Goal: Information Seeking & Learning: Learn about a topic

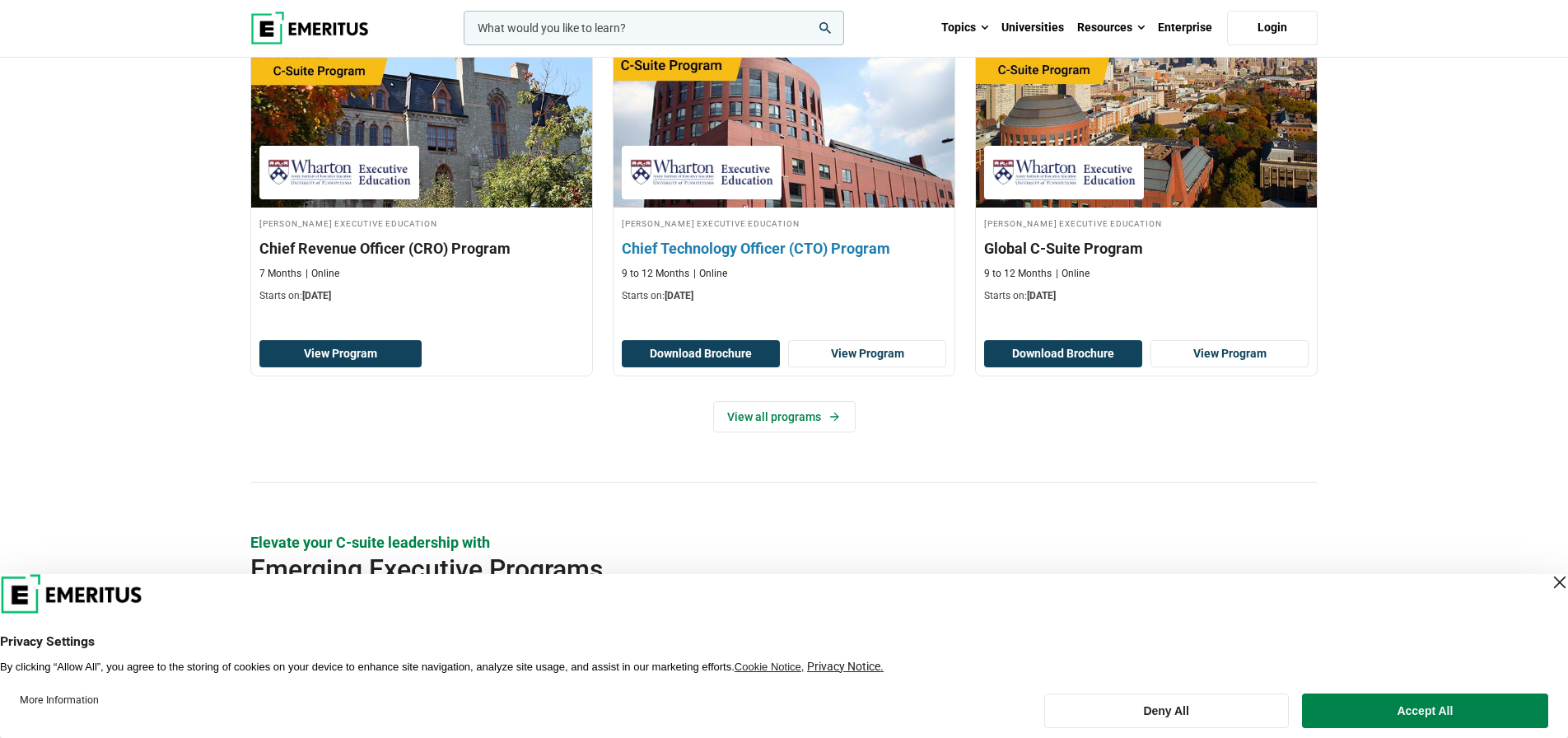
scroll to position [521, 0]
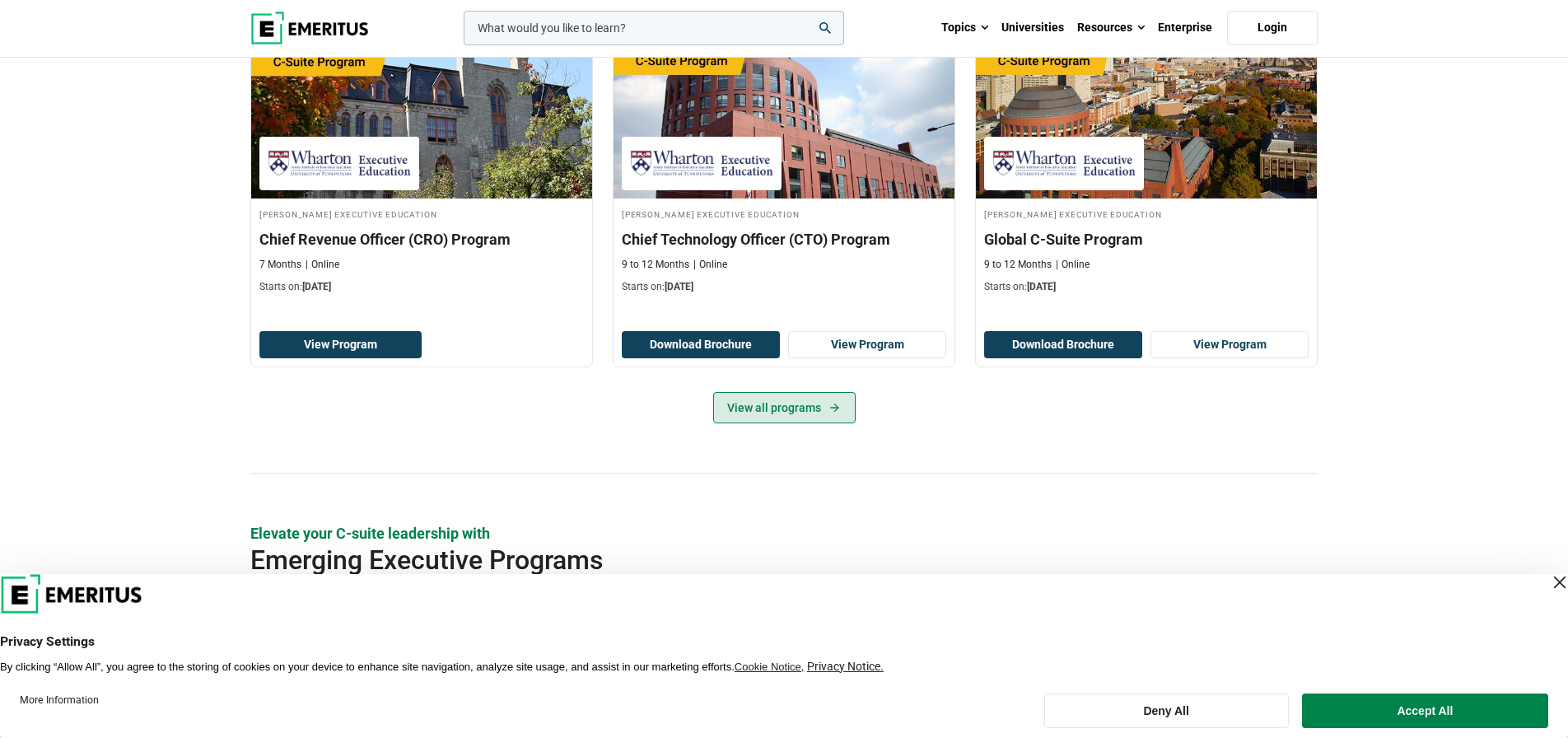
click at [792, 423] on link "View all programs" at bounding box center [784, 407] width 143 height 31
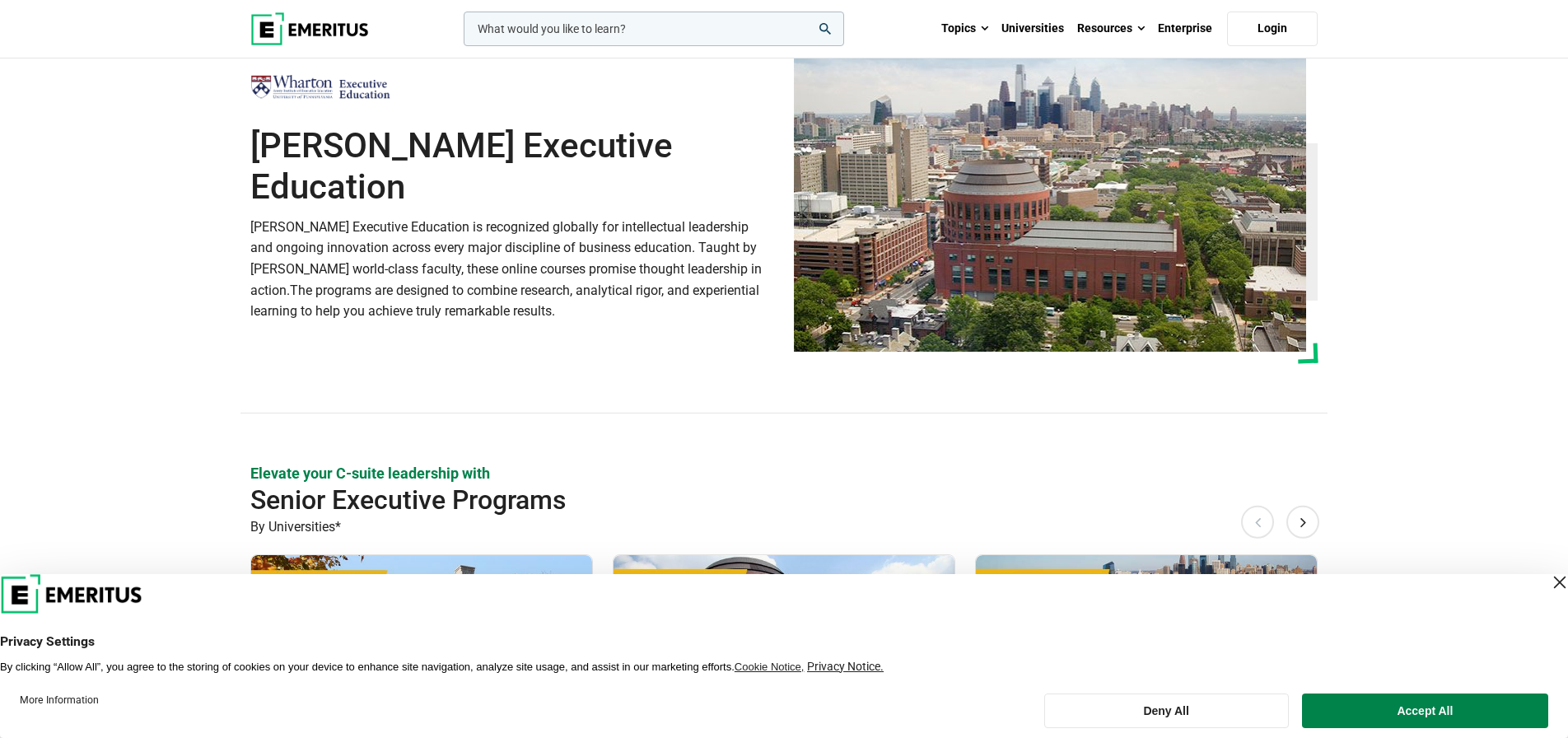
scroll to position [0, 0]
click at [1031, 29] on link "Universities" at bounding box center [1033, 29] width 76 height 58
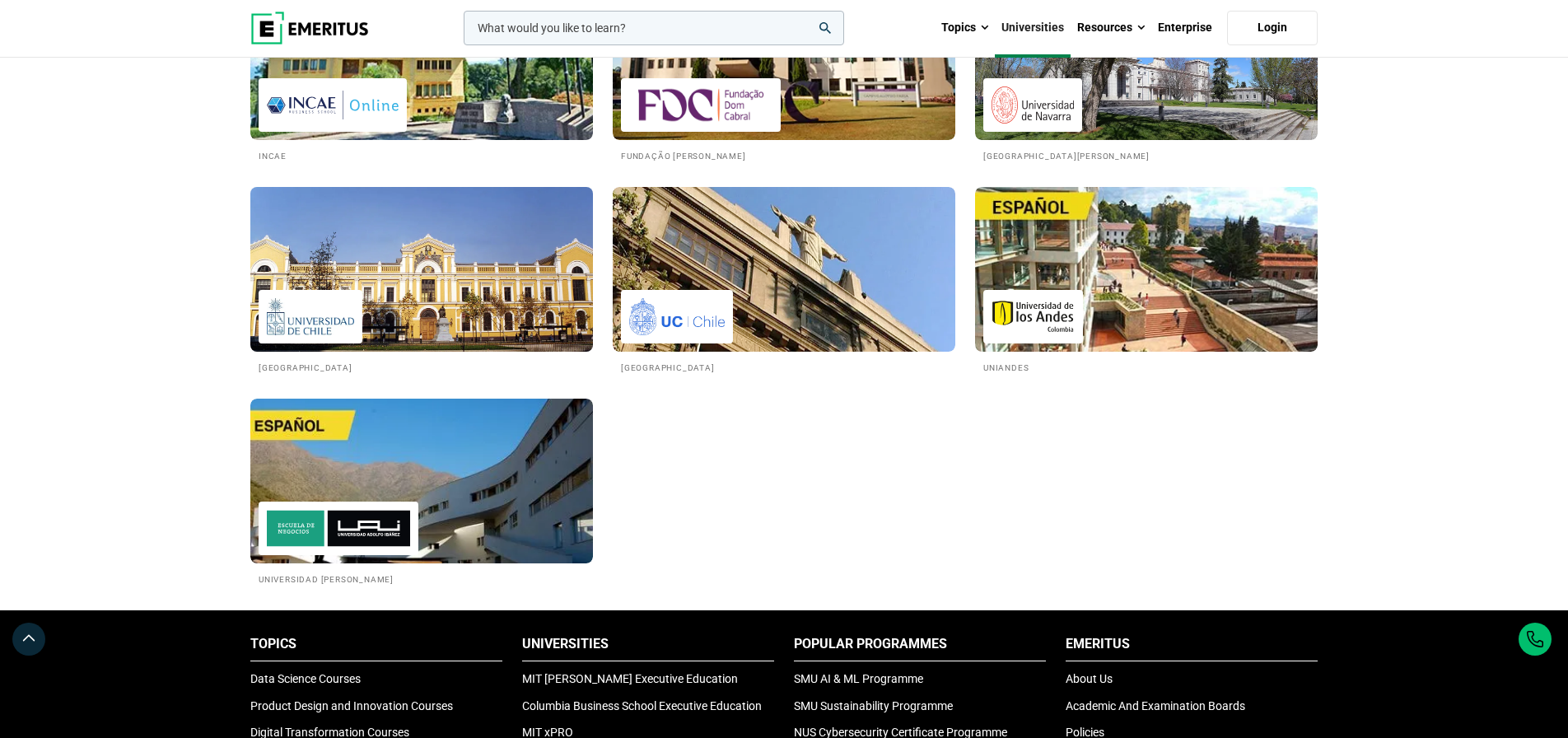
scroll to position [2878, 0]
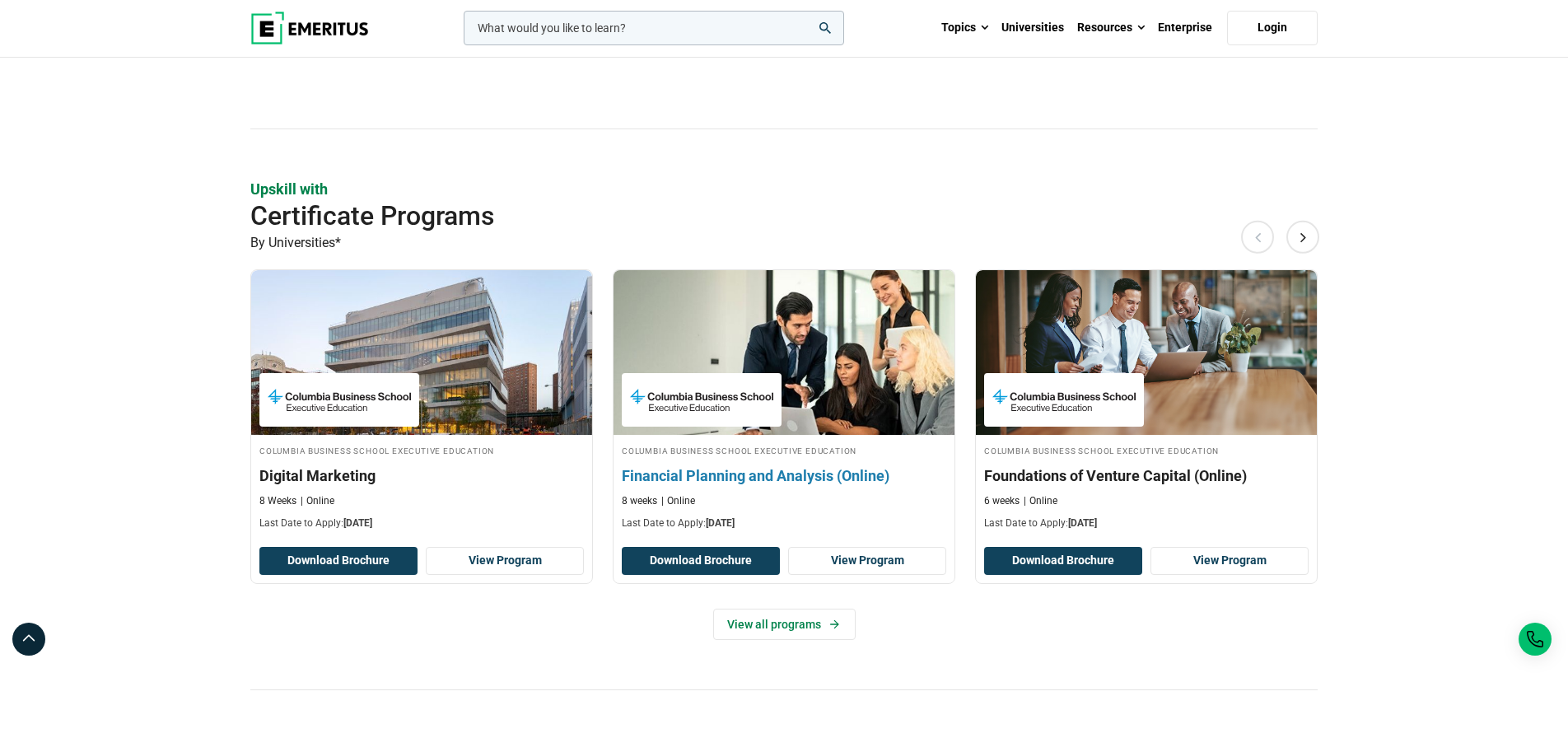
scroll to position [1890, 0]
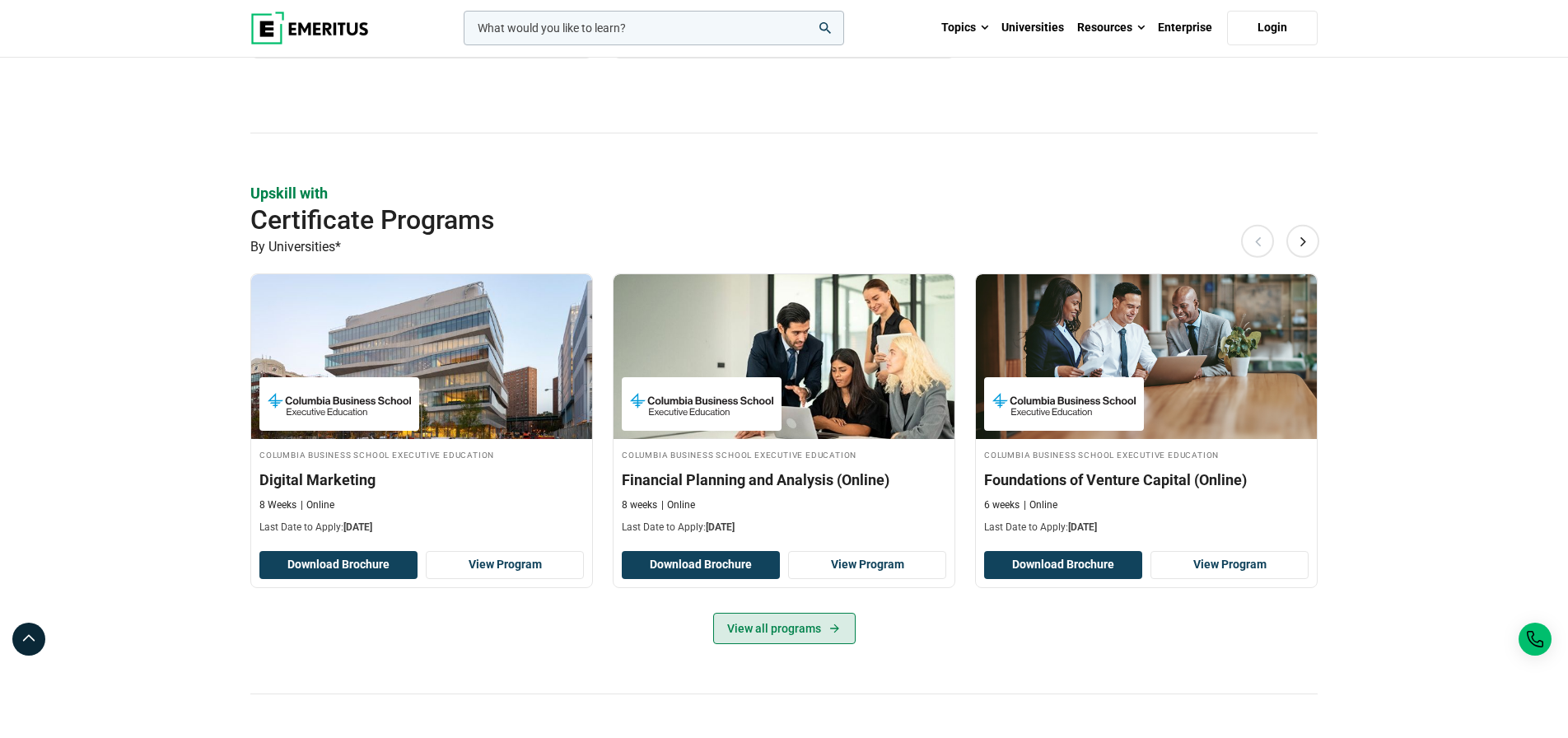
click at [804, 644] on link "View all programs" at bounding box center [784, 628] width 143 height 31
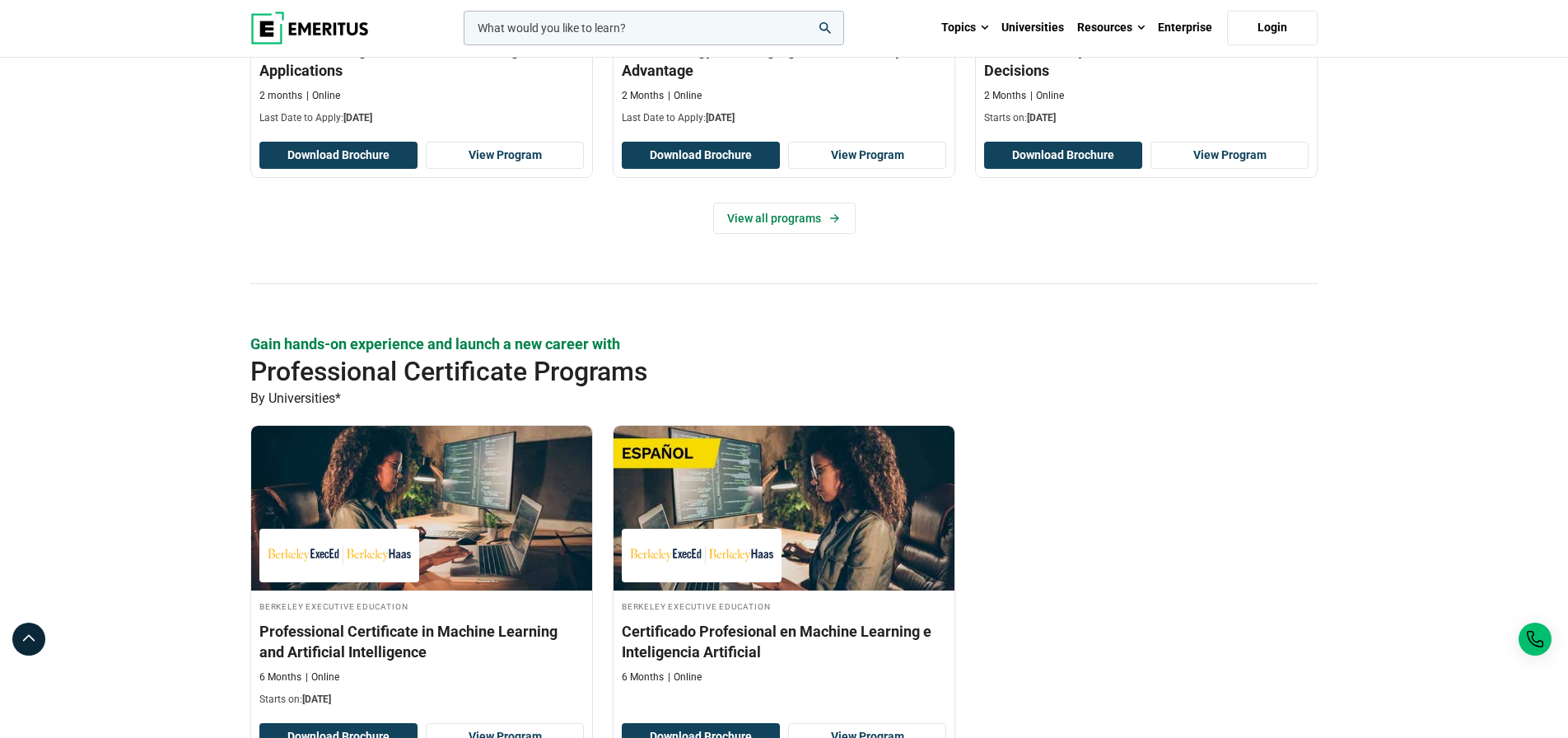
scroll to position [1181, 0]
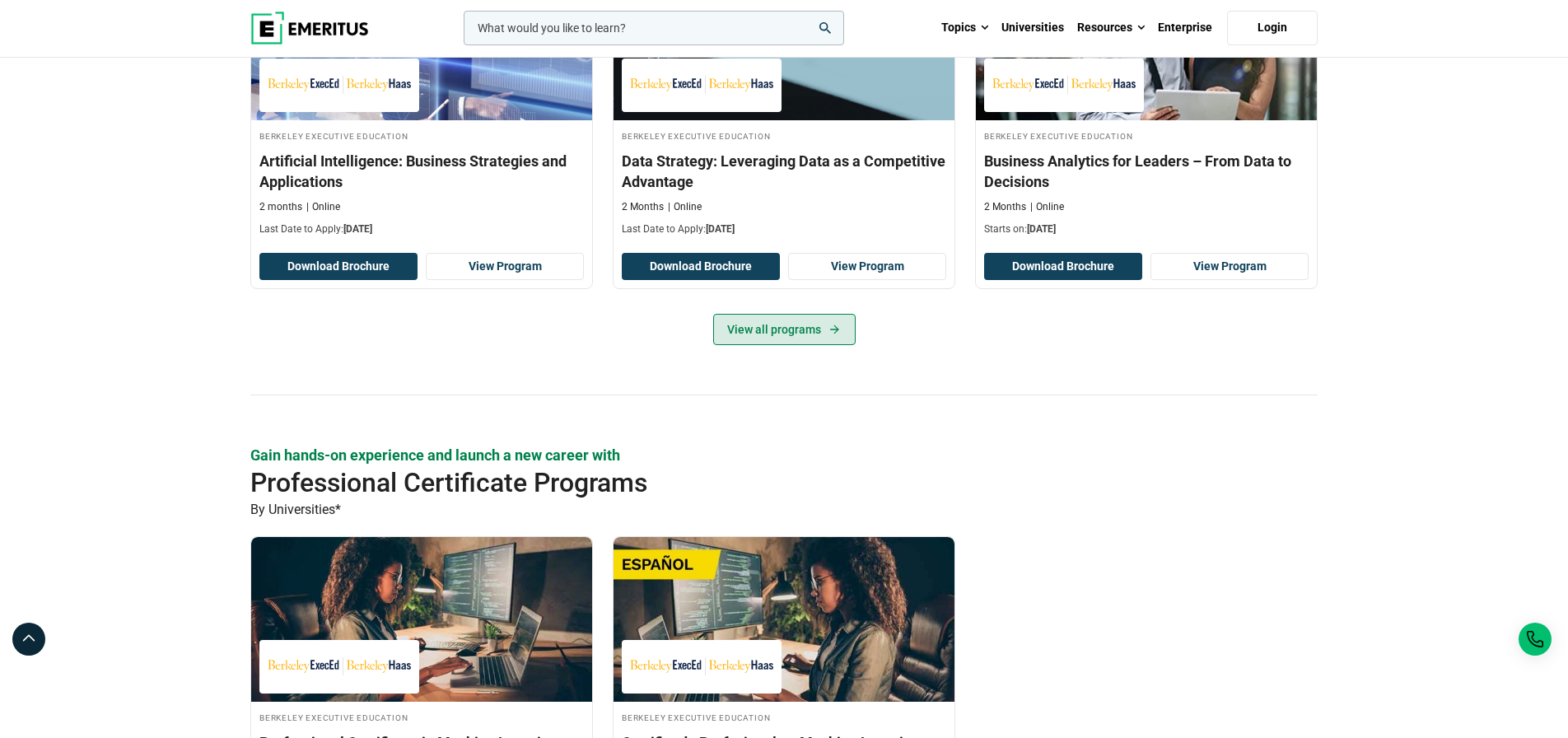
click at [793, 345] on link "View all programs" at bounding box center [784, 329] width 143 height 31
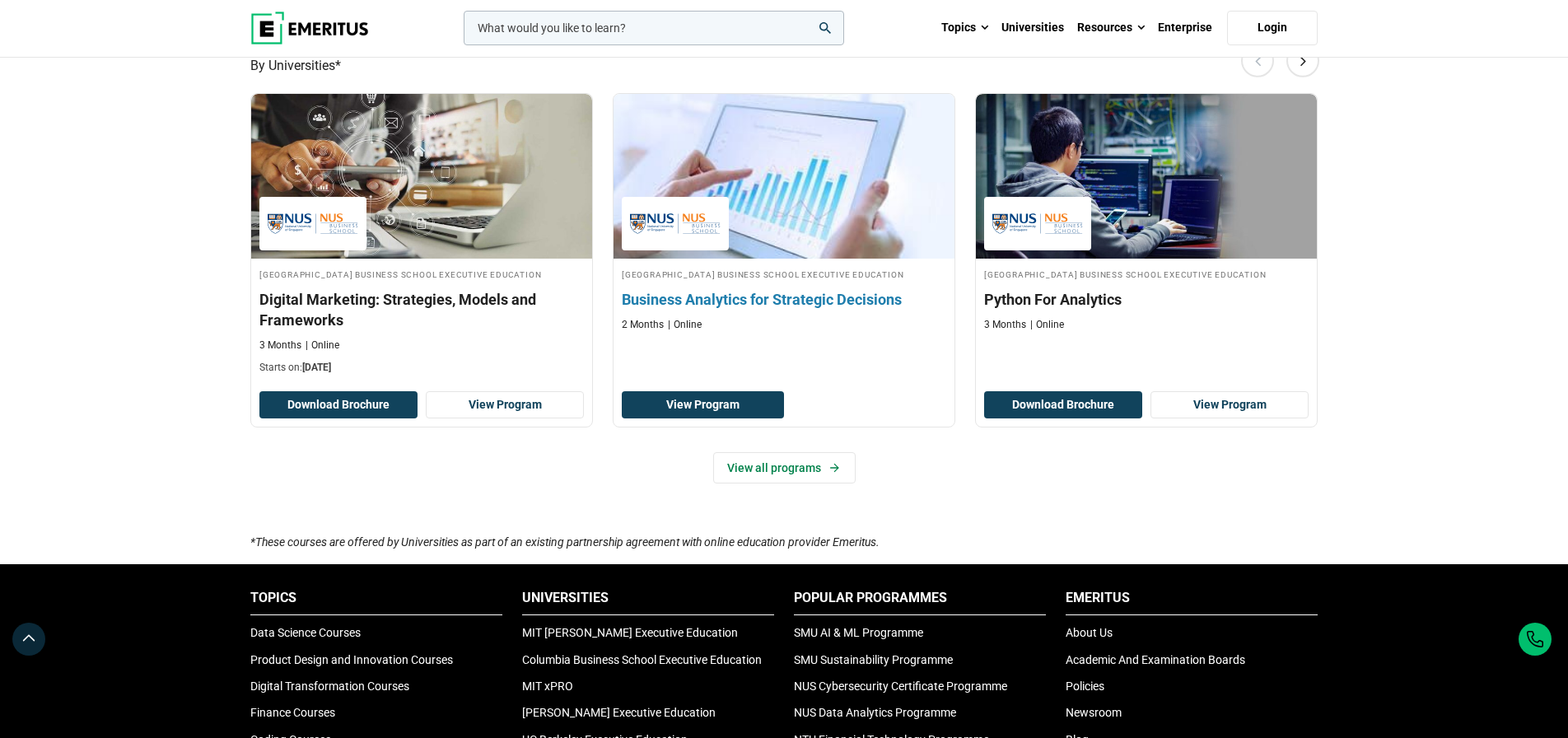
scroll to position [1036, 0]
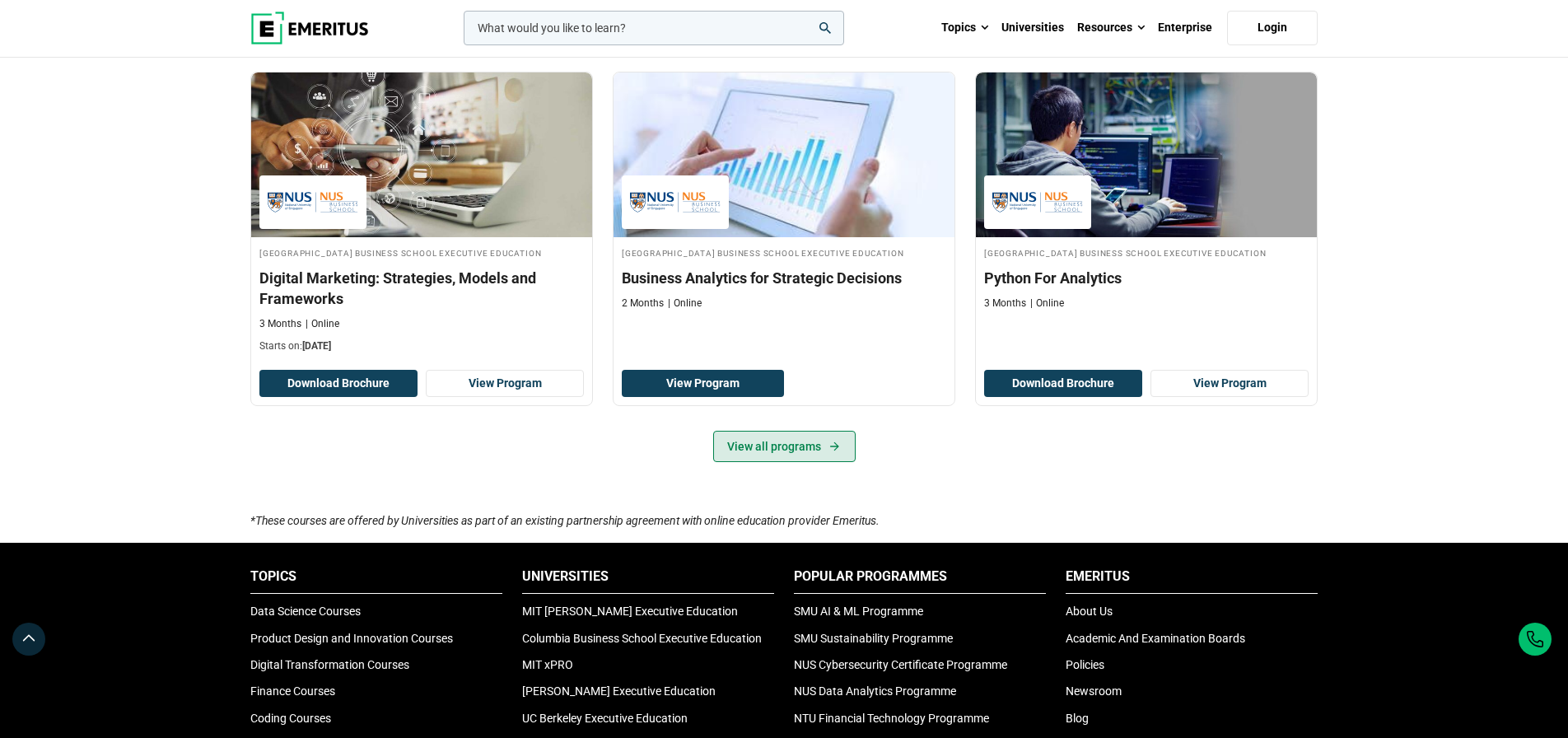
click at [777, 462] on link "View all programs" at bounding box center [784, 446] width 143 height 31
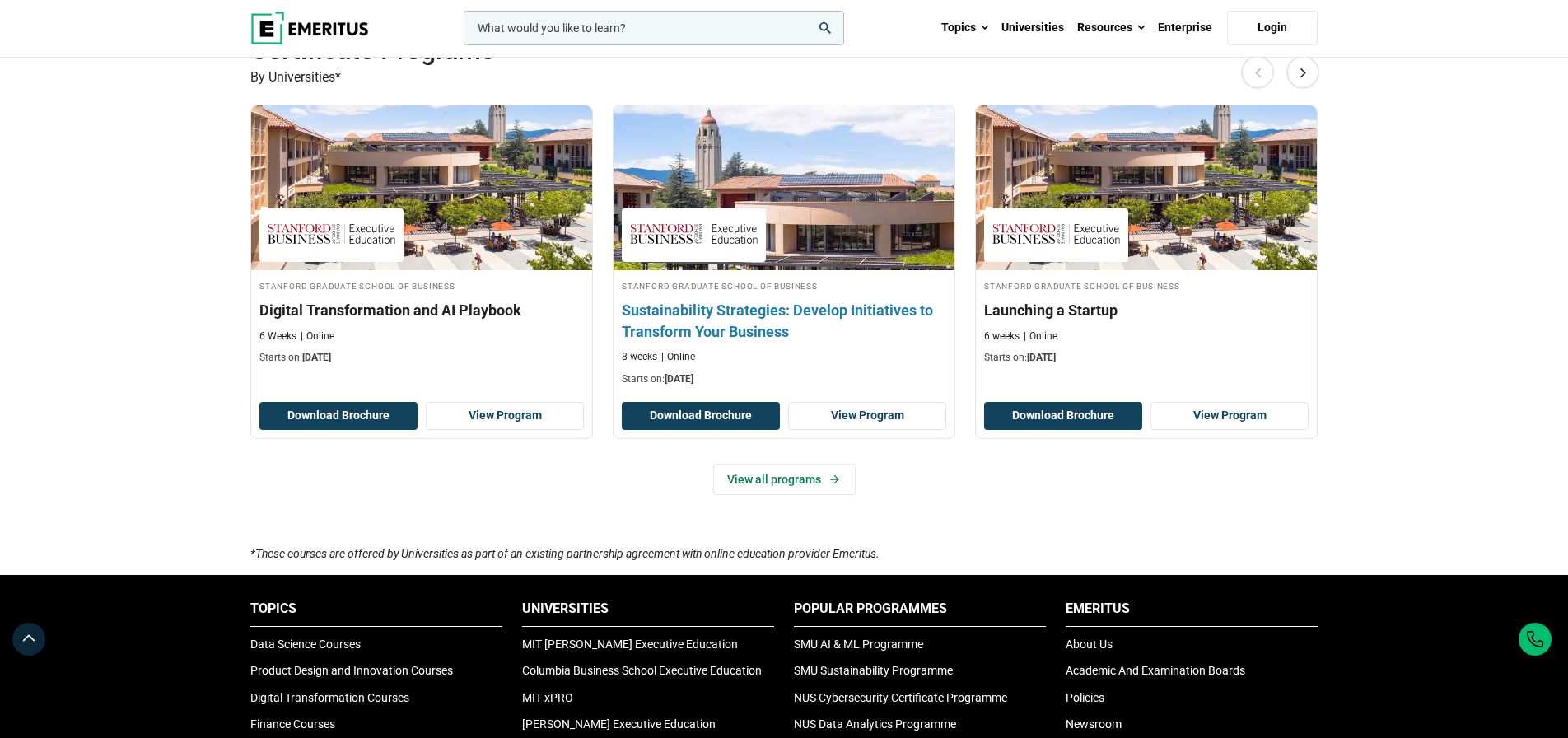
scroll to position [490, 0]
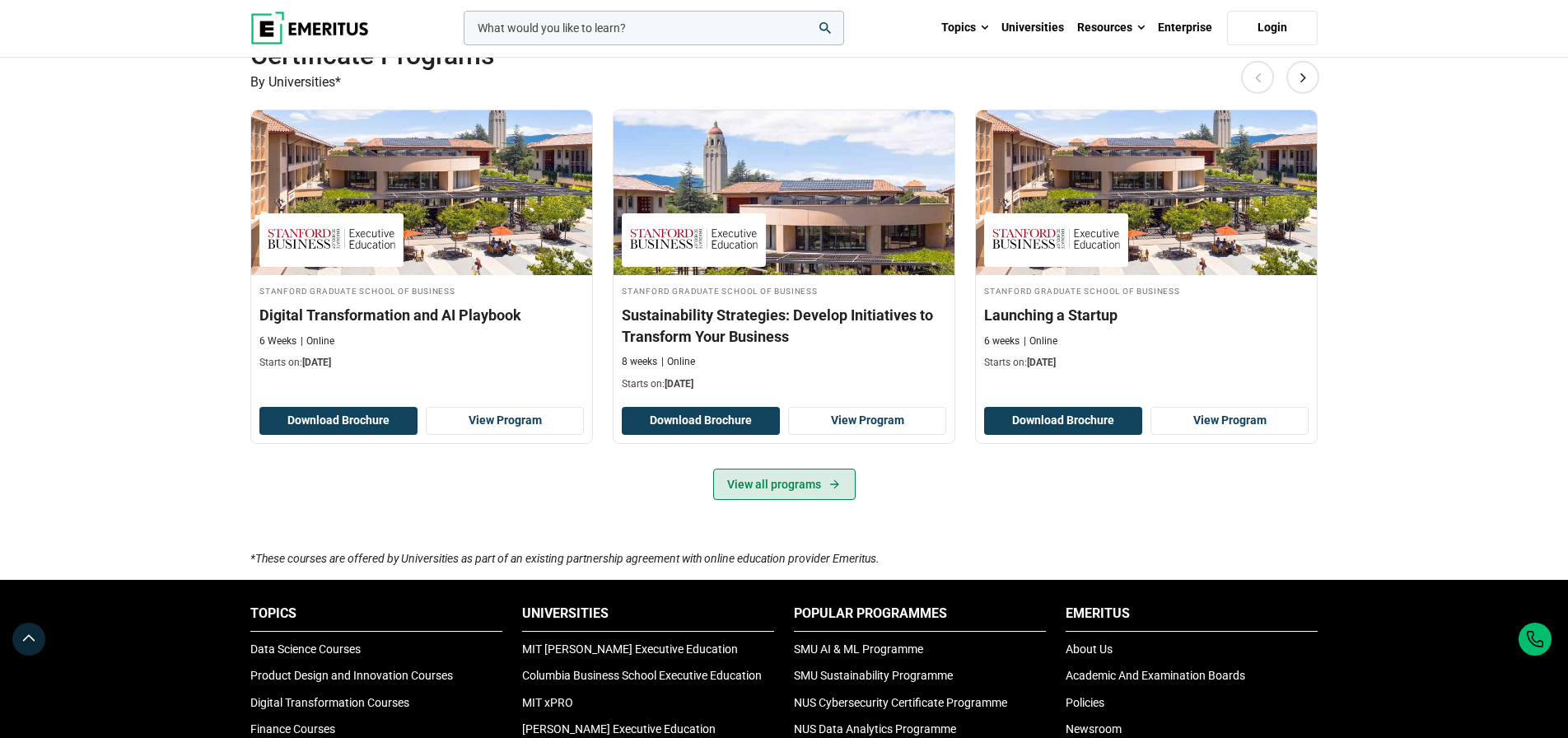
click at [820, 500] on link "View all programs" at bounding box center [784, 484] width 143 height 31
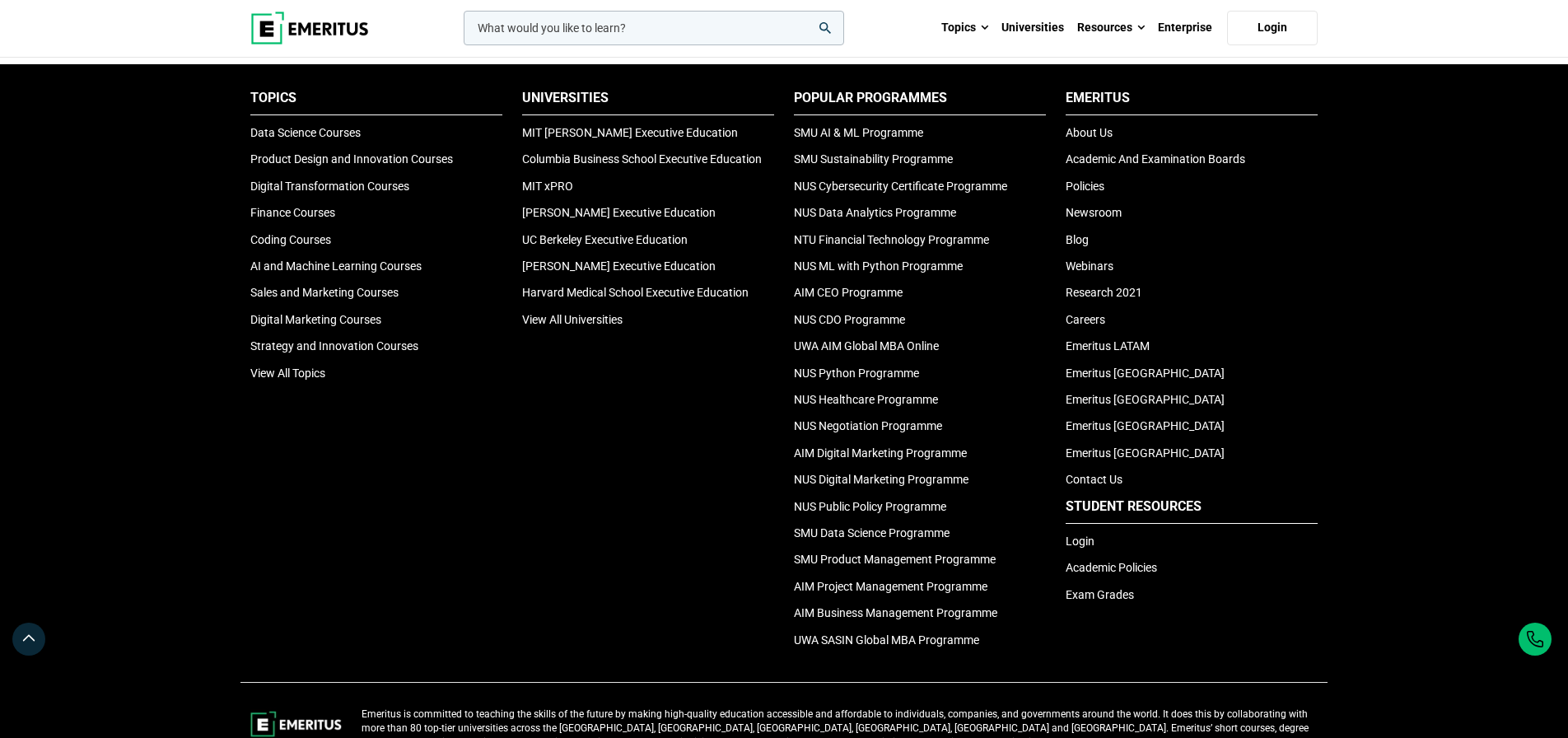
scroll to position [944, 0]
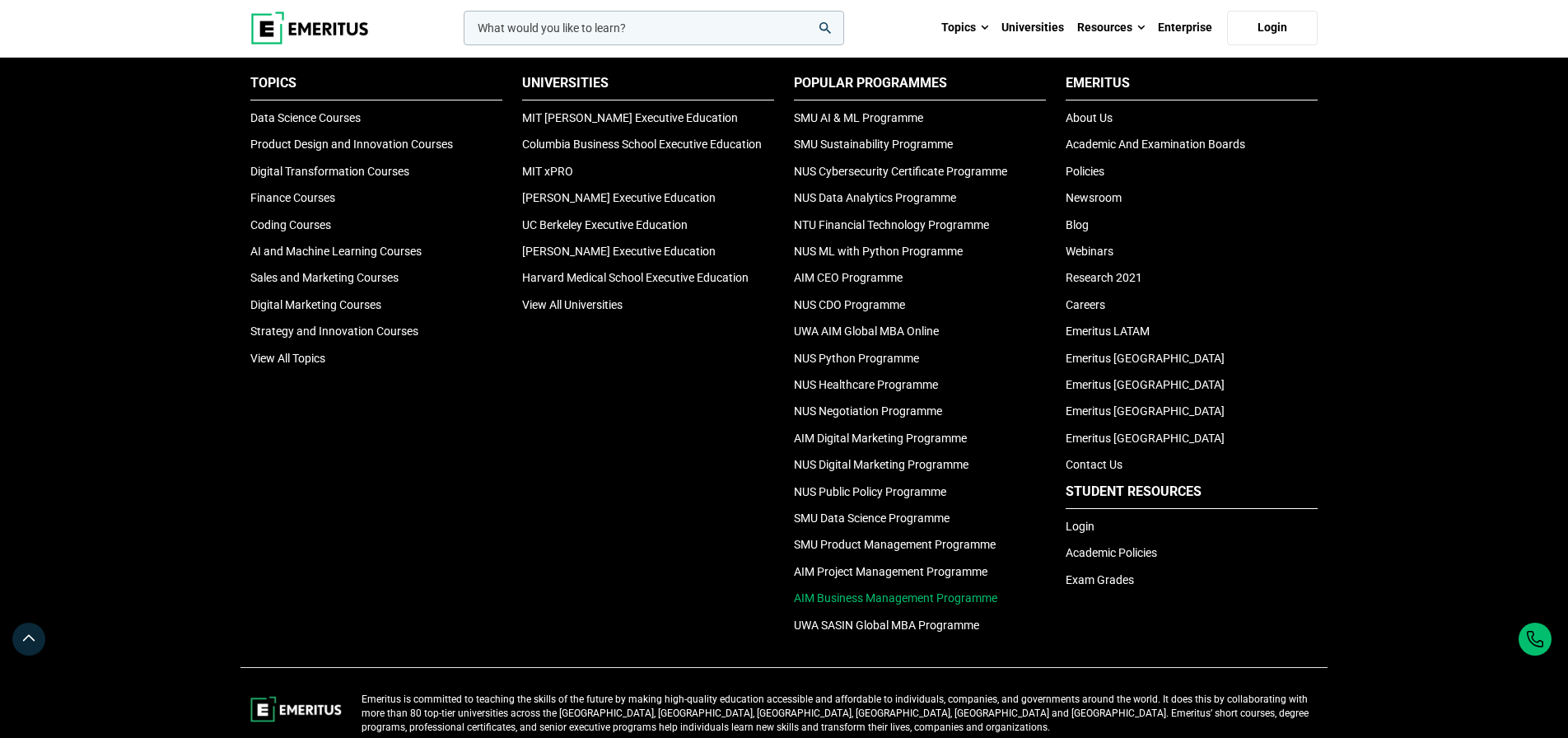
click at [951, 605] on link "AIM Business Management Programme" at bounding box center [896, 598] width 203 height 13
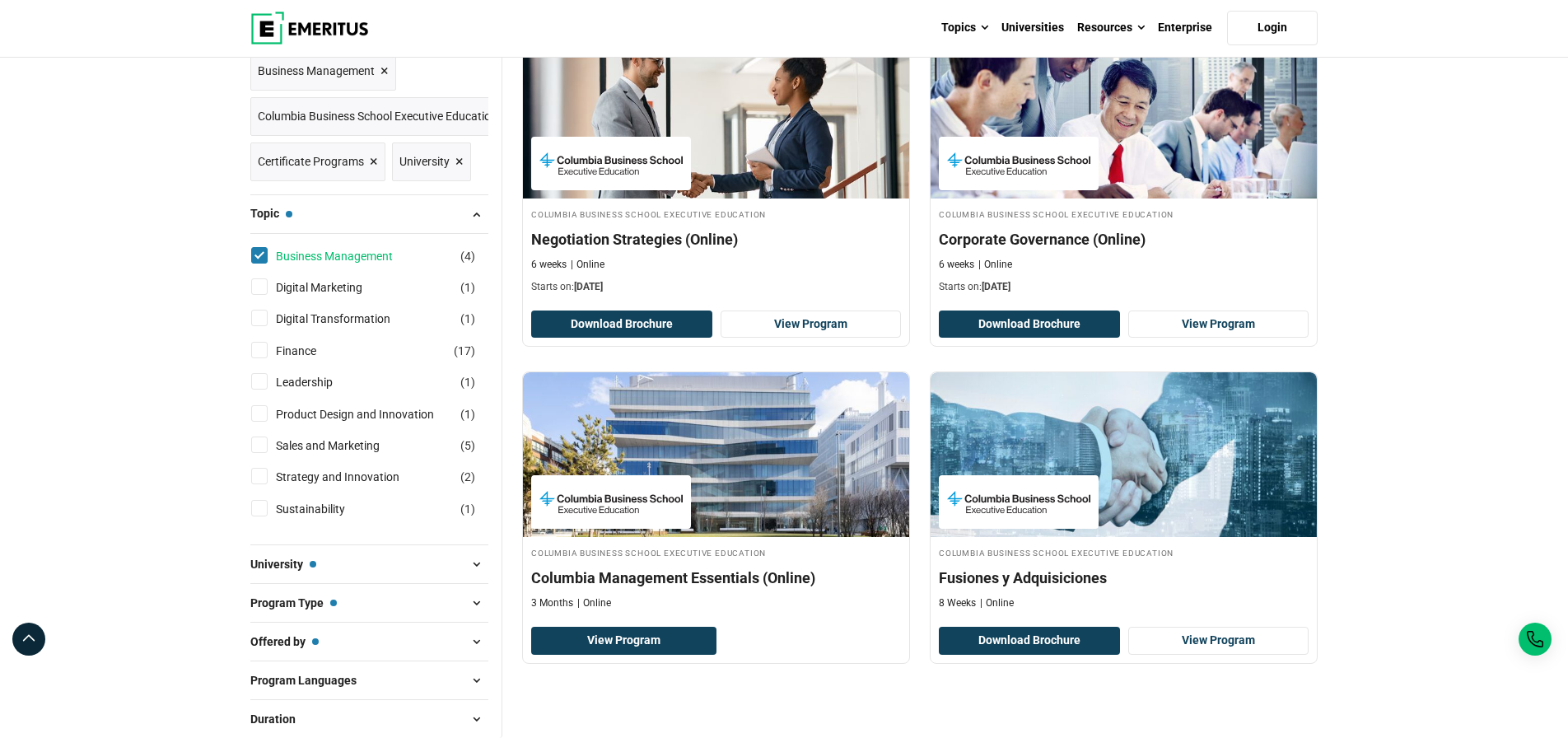
scroll to position [212, 0]
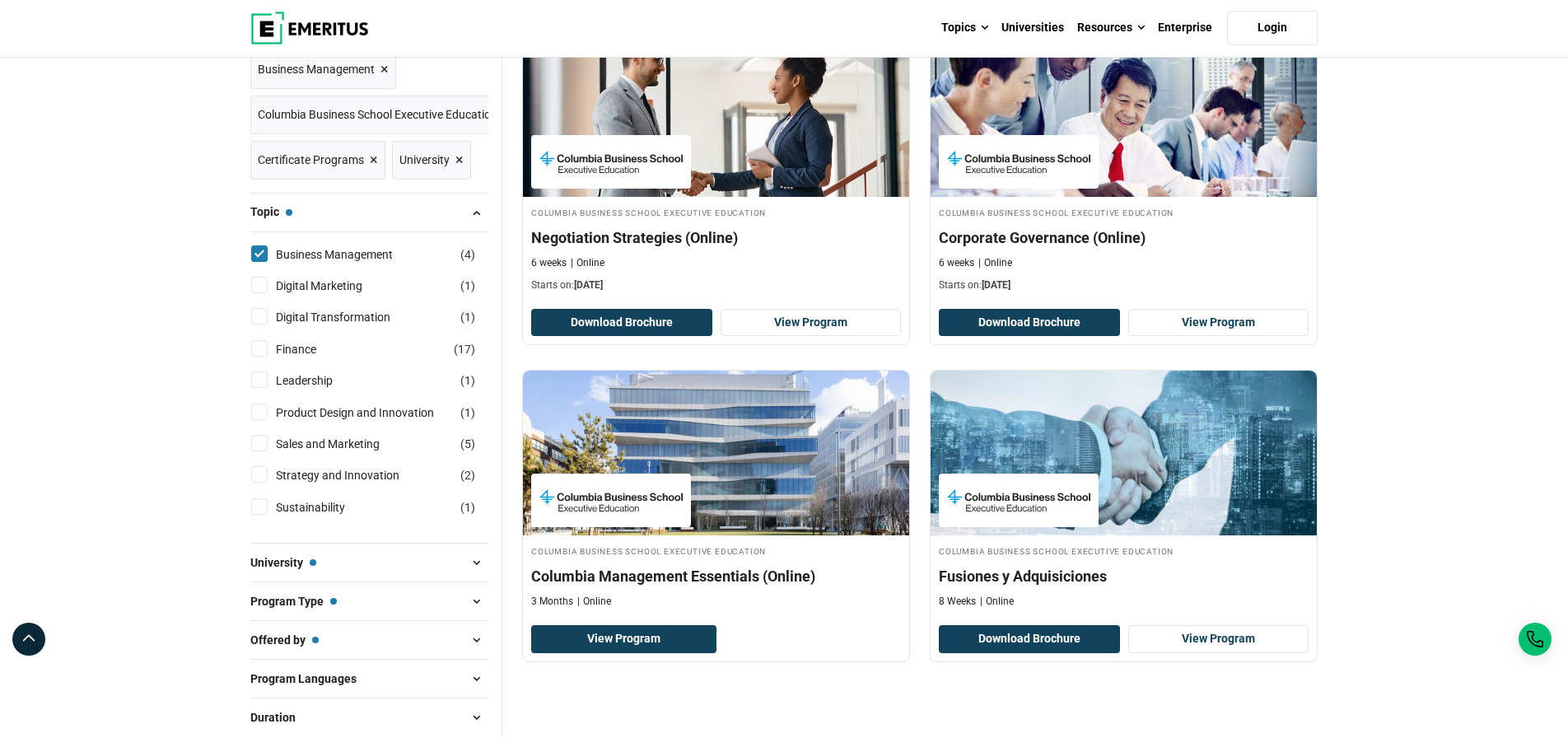
click at [254, 388] on input "Leadership ( 1 )" at bounding box center [259, 379] width 16 height 16
checkbox input "true"
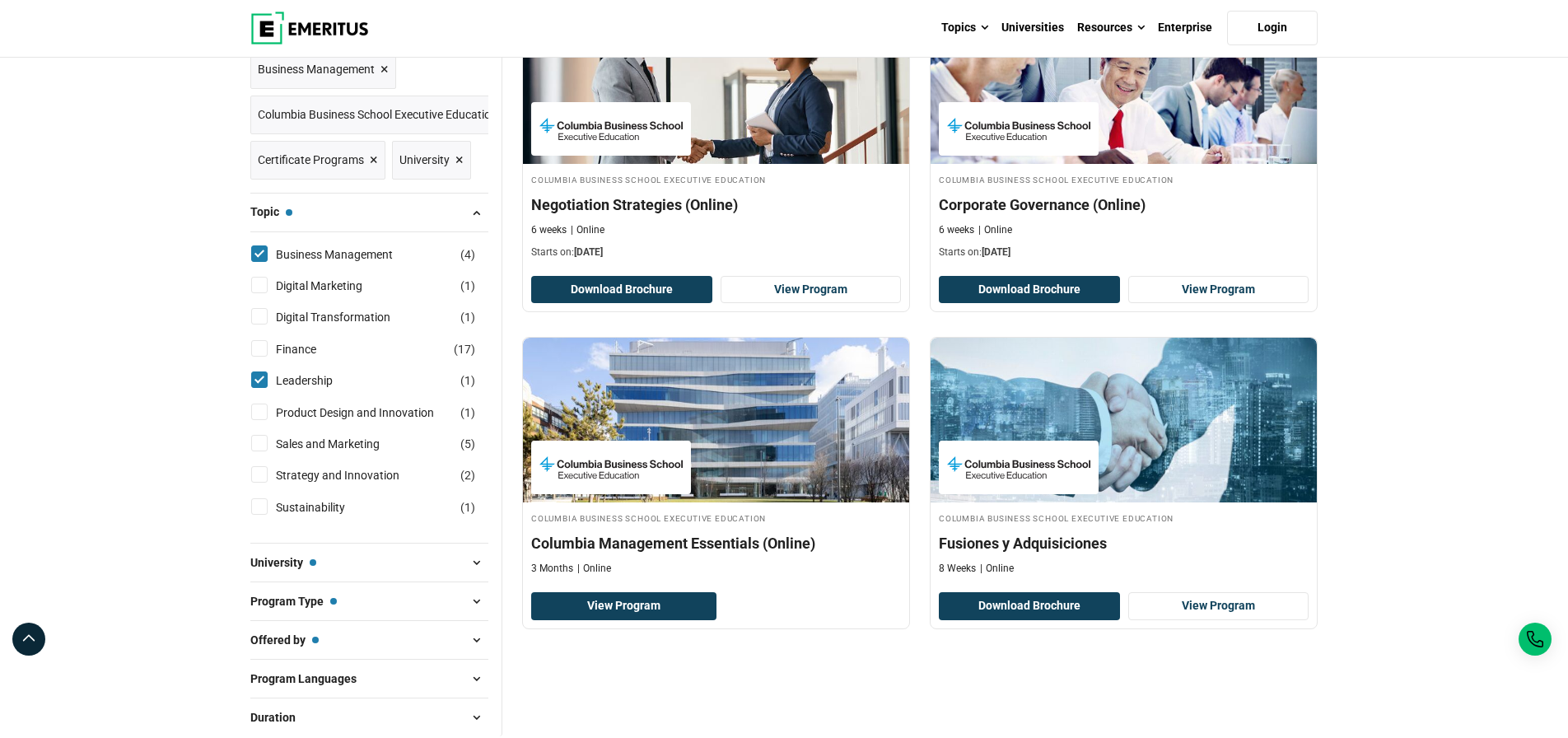
click at [261, 451] on input "Sales and Marketing ( 5 )" at bounding box center [259, 442] width 16 height 16
checkbox input "true"
click at [258, 482] on input "Strategy and Innovation ( 2 )" at bounding box center [259, 474] width 16 height 16
checkbox input "true"
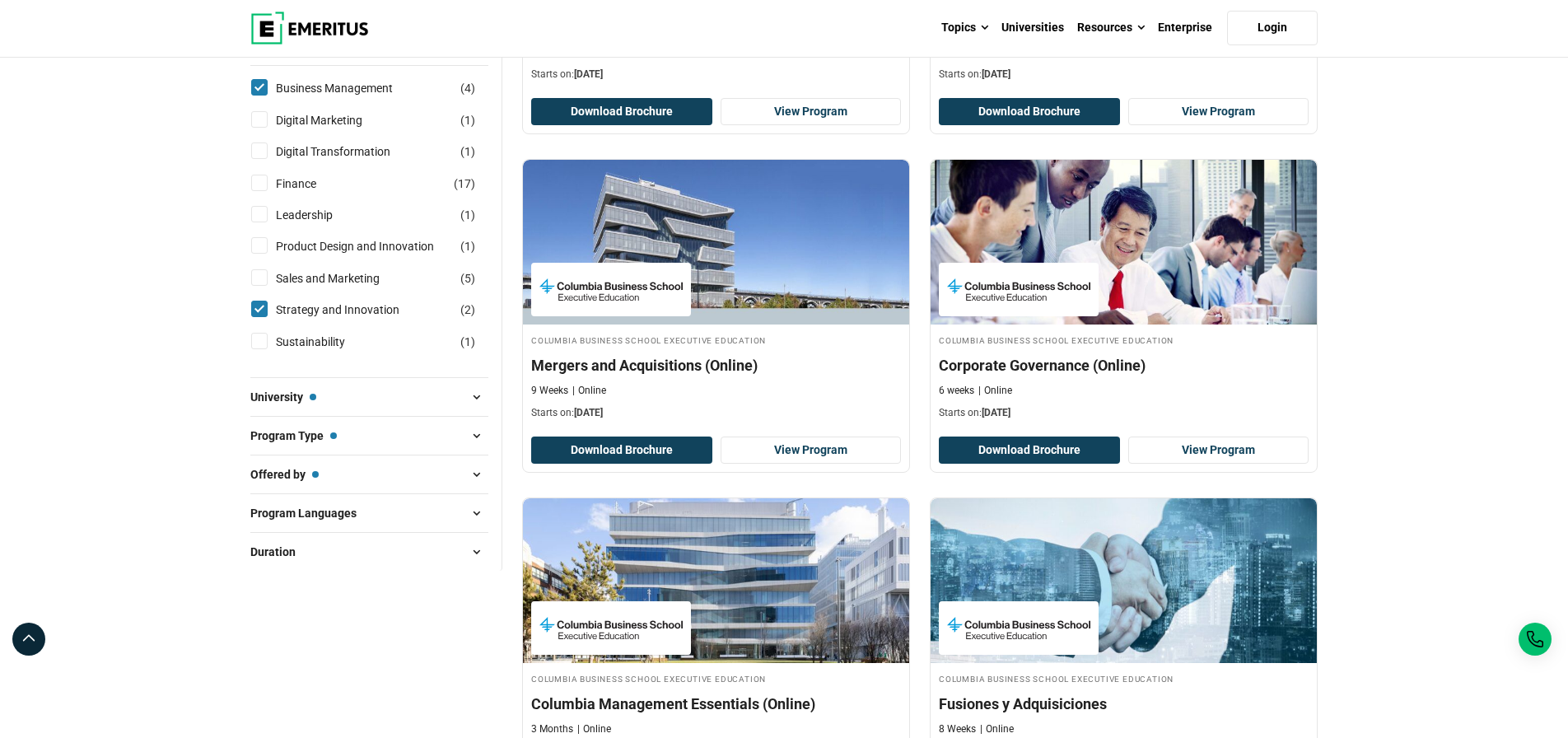
scroll to position [465, 0]
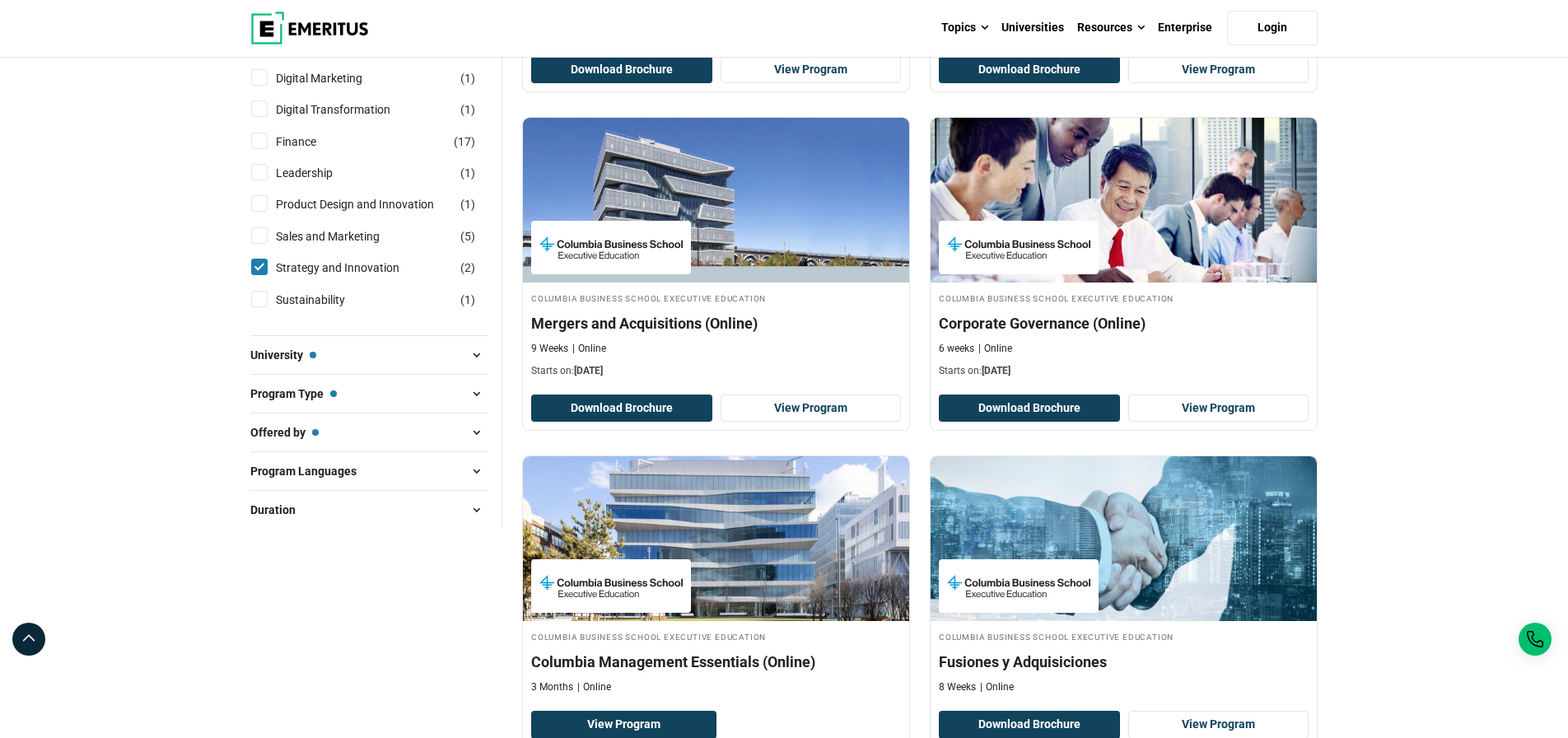
click at [445, 445] on button "Offered by — University" at bounding box center [369, 433] width 238 height 25
click at [478, 445] on span at bounding box center [475, 433] width 25 height 25
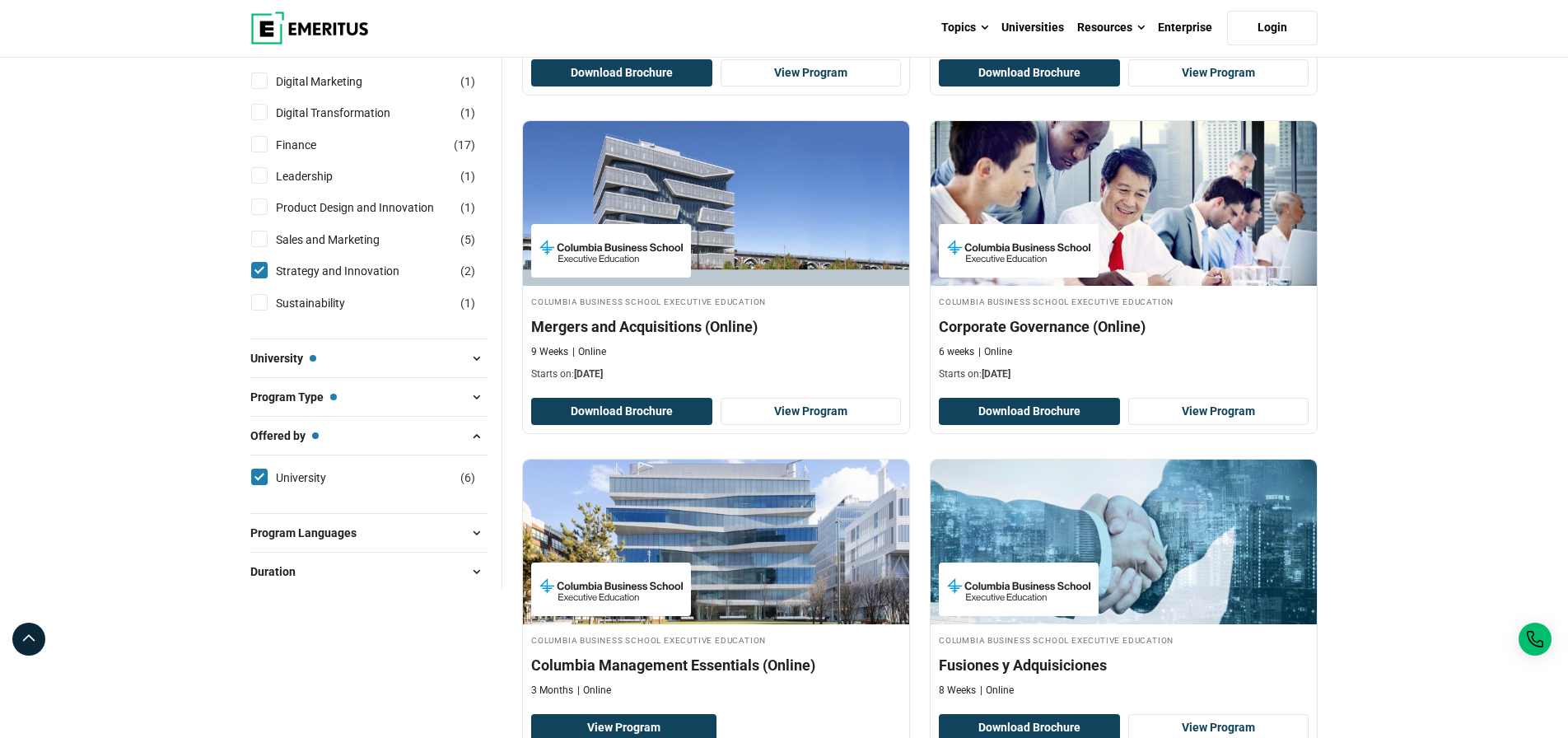
click at [466, 545] on span at bounding box center [475, 533] width 25 height 25
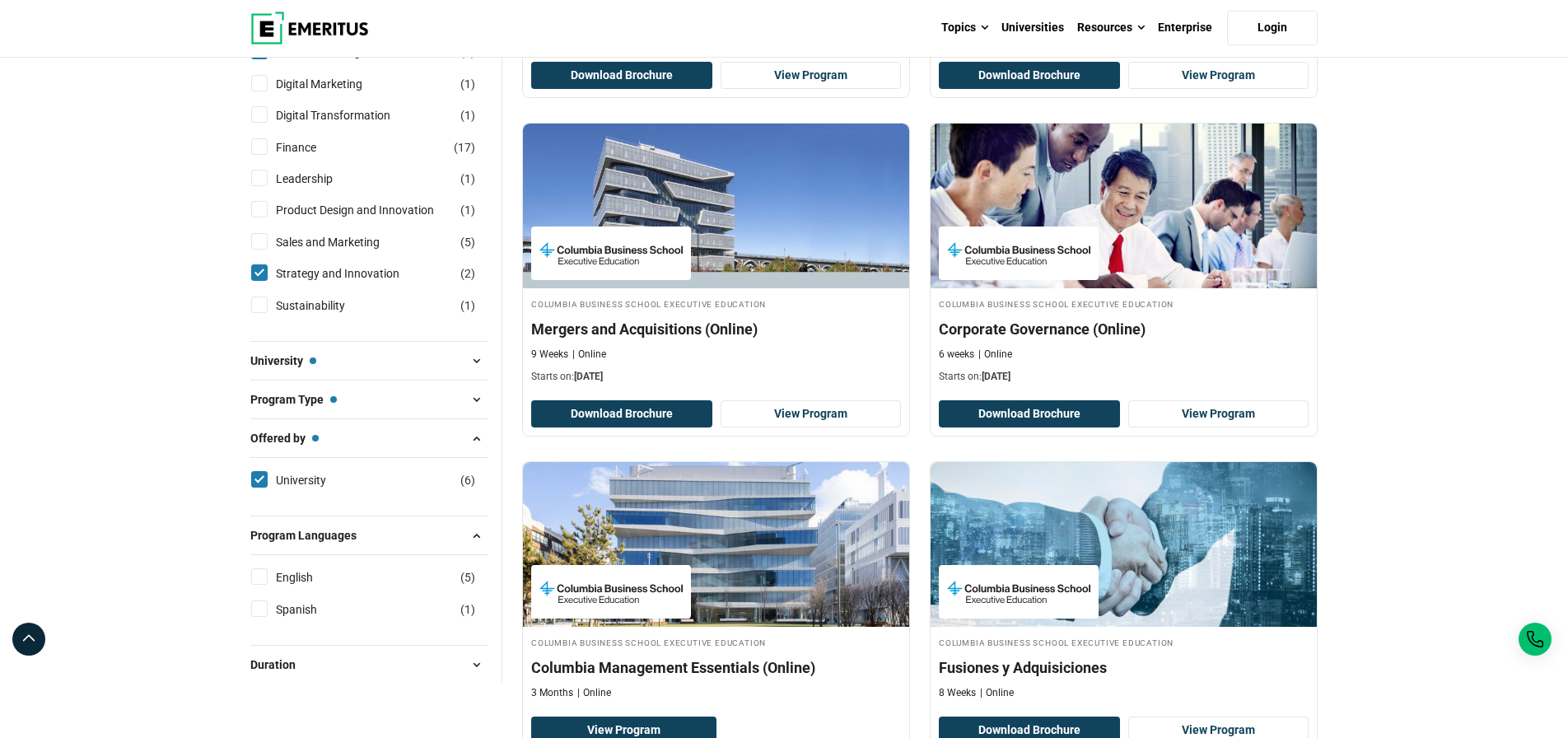
click at [255, 585] on input "English ( 5 )" at bounding box center [259, 575] width 16 height 16
checkbox input "true"
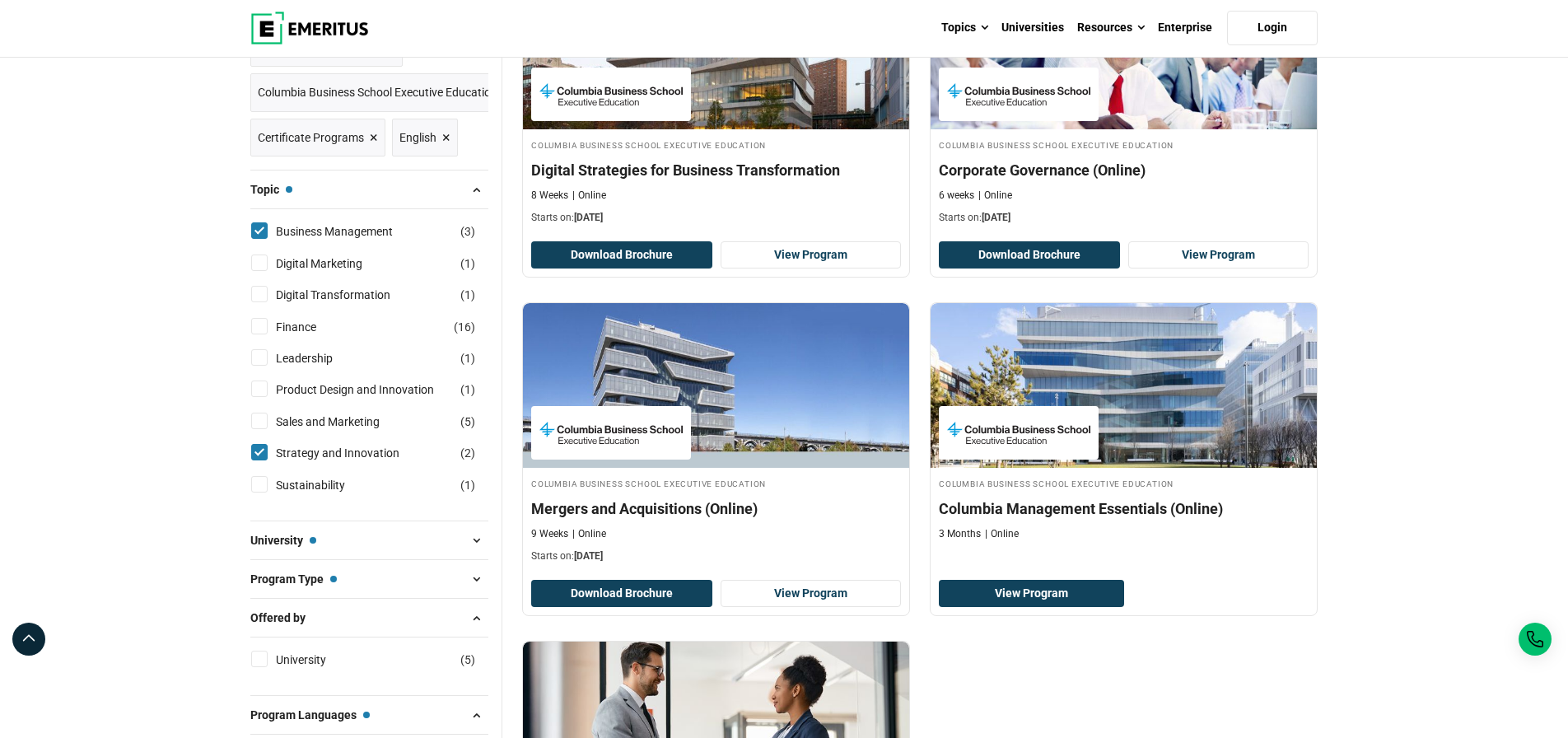
scroll to position [281, 0]
click at [258, 365] on input "Leadership ( 1 )" at bounding box center [259, 356] width 16 height 16
checkbox input "true"
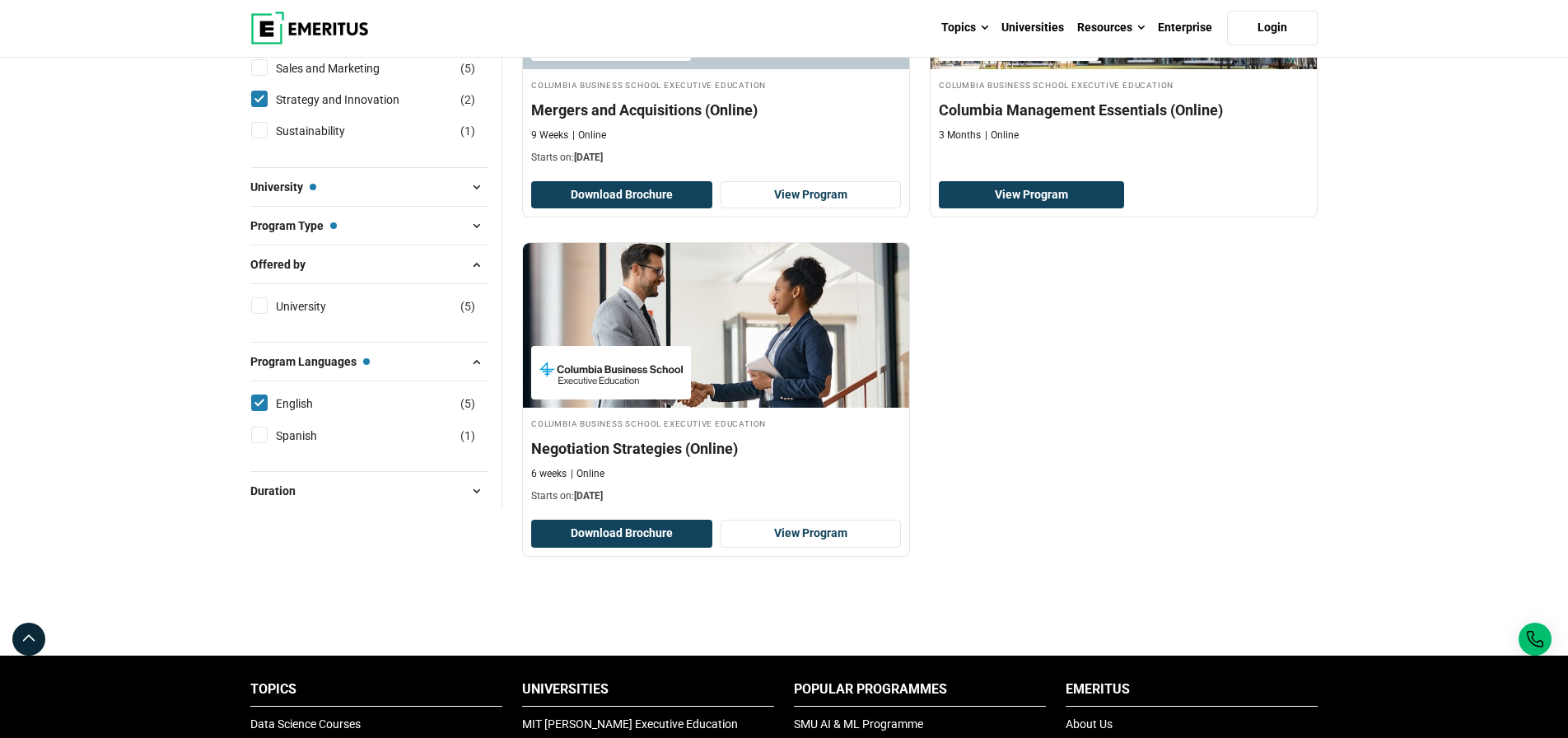
scroll to position [692, 0]
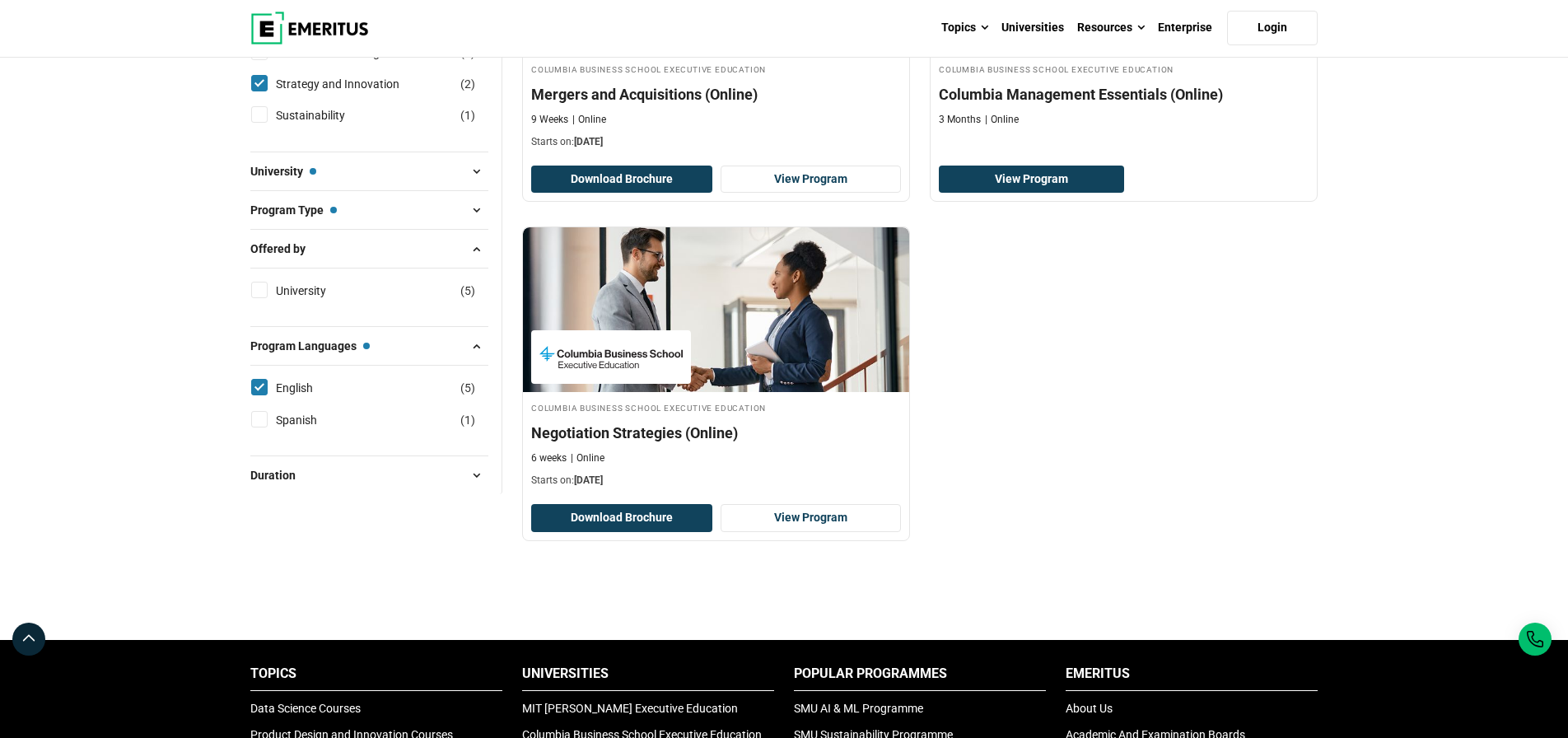
click at [475, 488] on span at bounding box center [475, 476] width 25 height 25
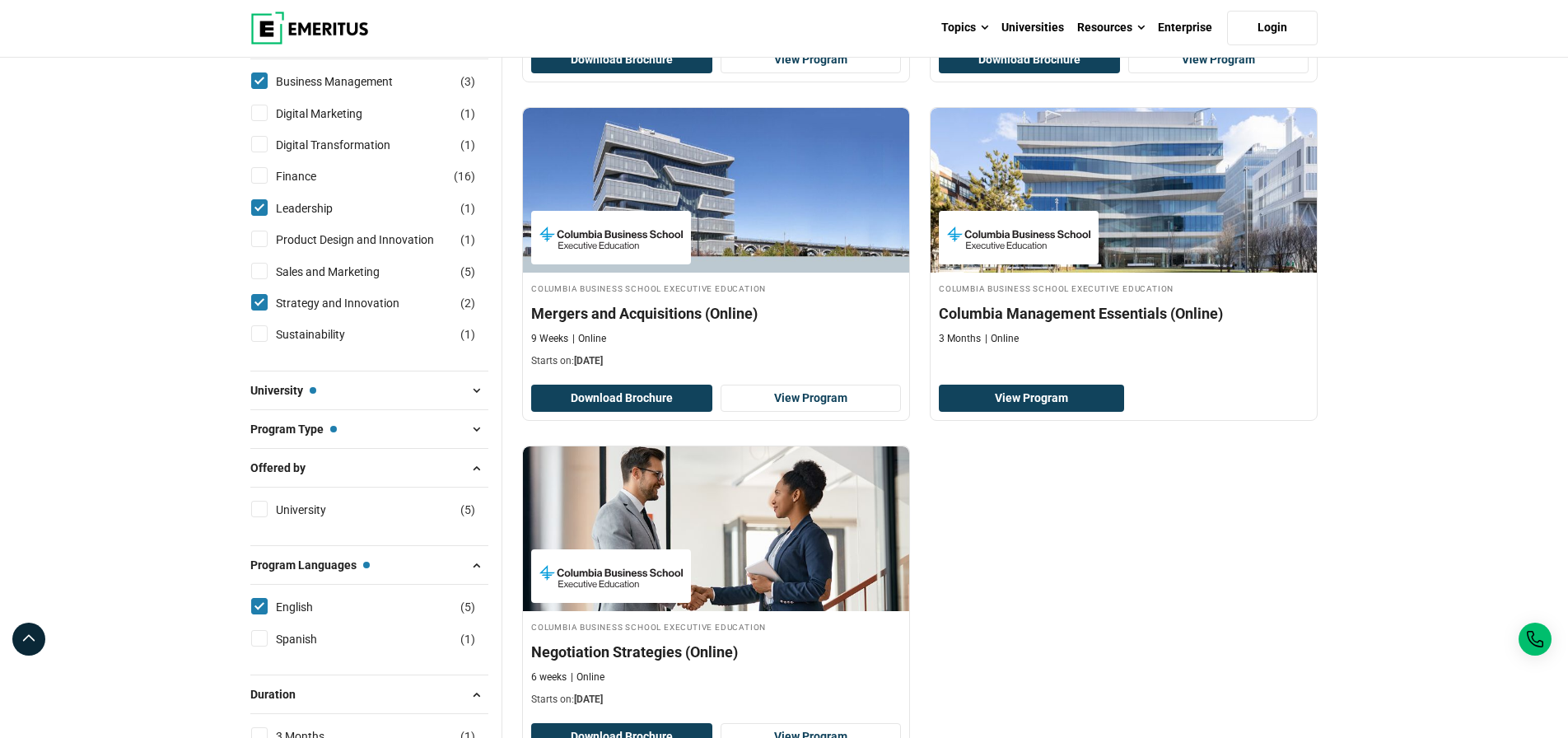
scroll to position [463, 0]
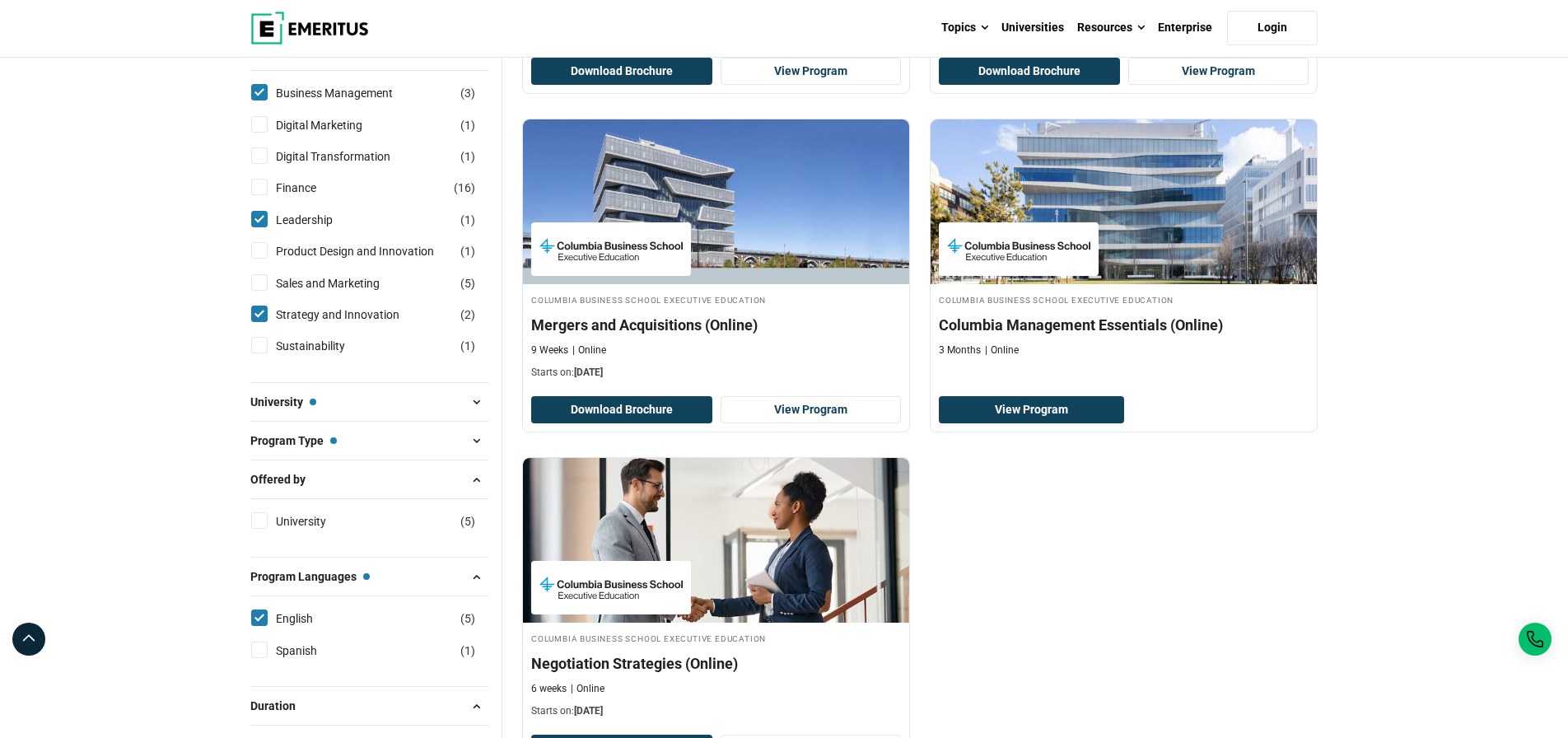
click at [261, 529] on input "University ( 5 )" at bounding box center [259, 520] width 16 height 16
checkbox input "true"
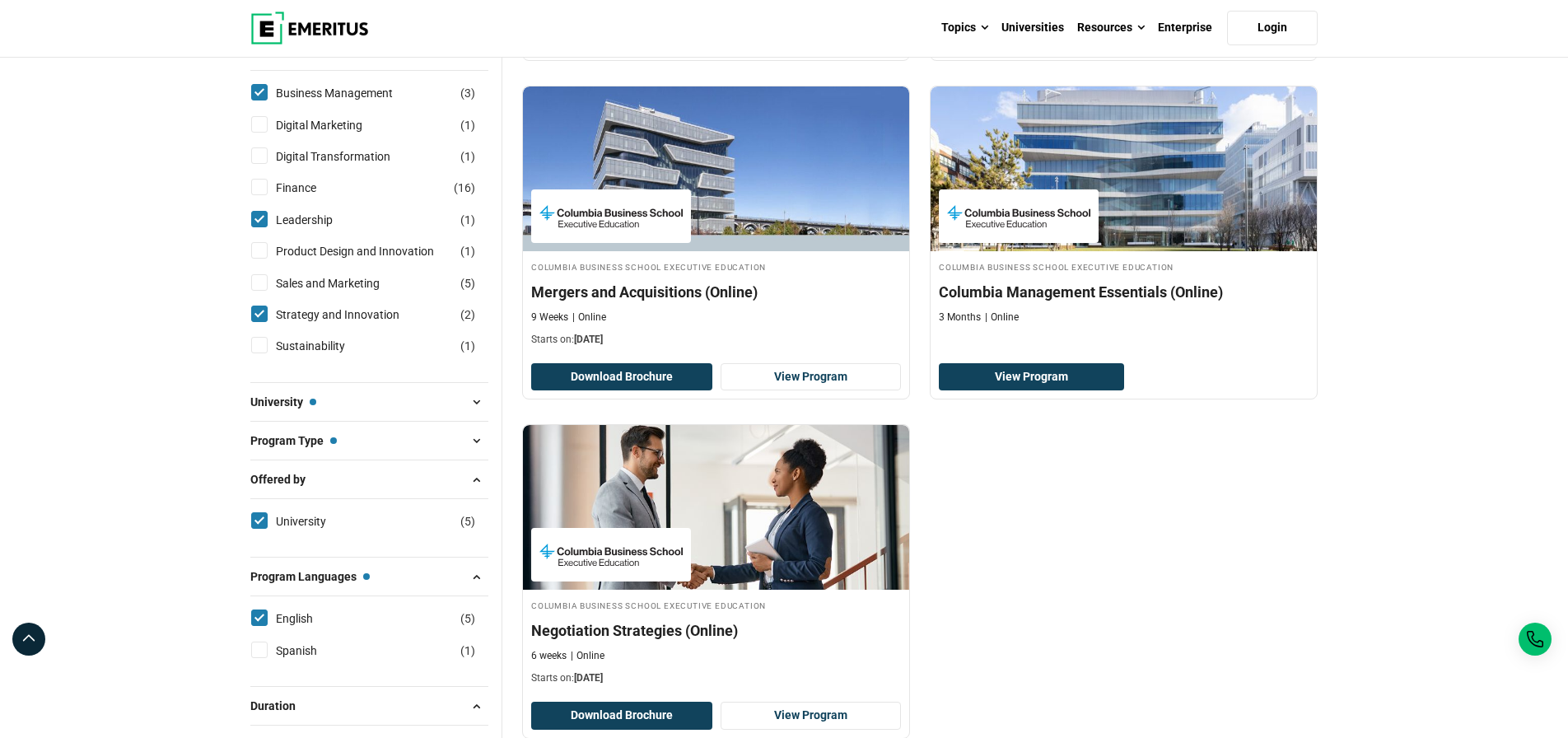
click at [475, 453] on span at bounding box center [475, 440] width 25 height 25
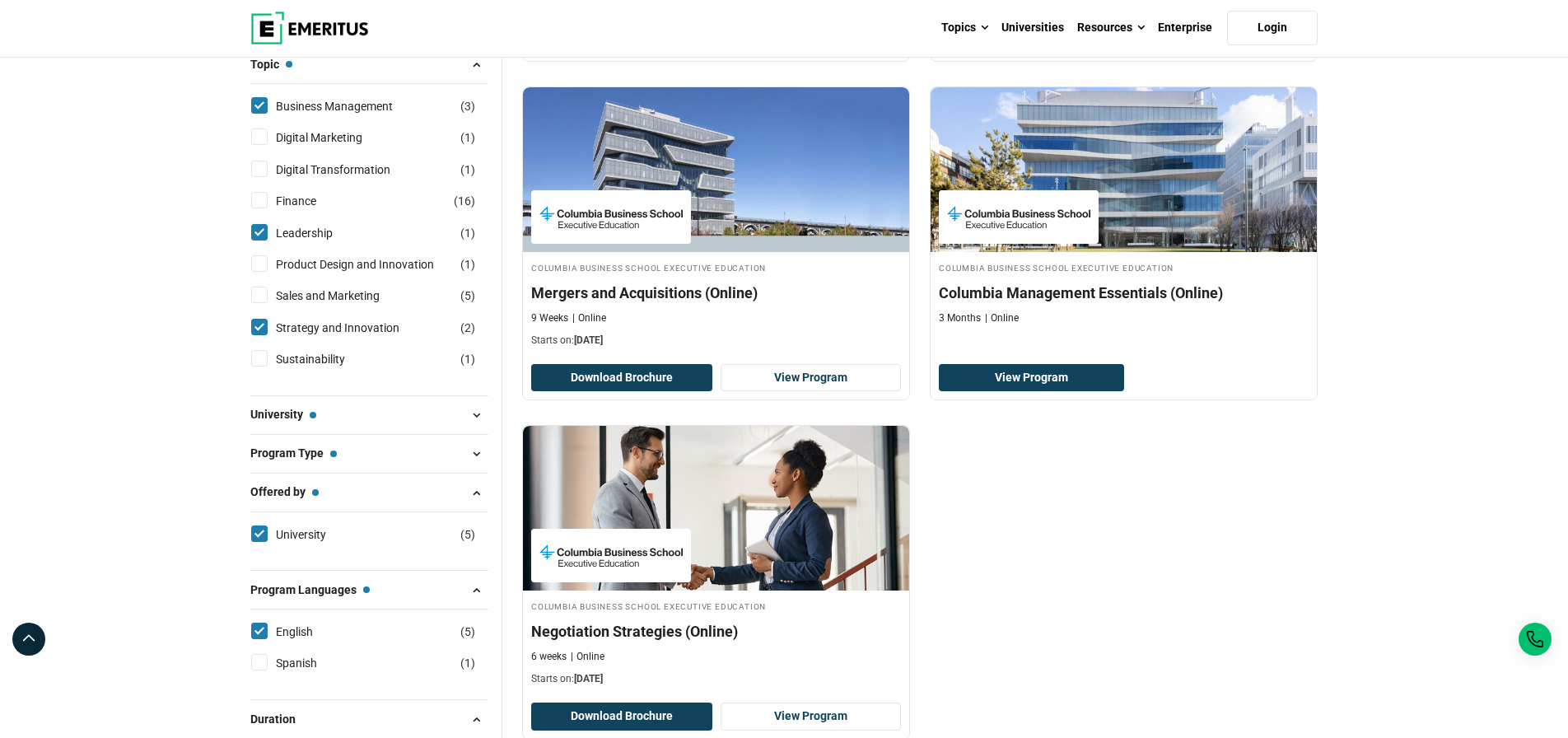
scroll to position [497, 0]
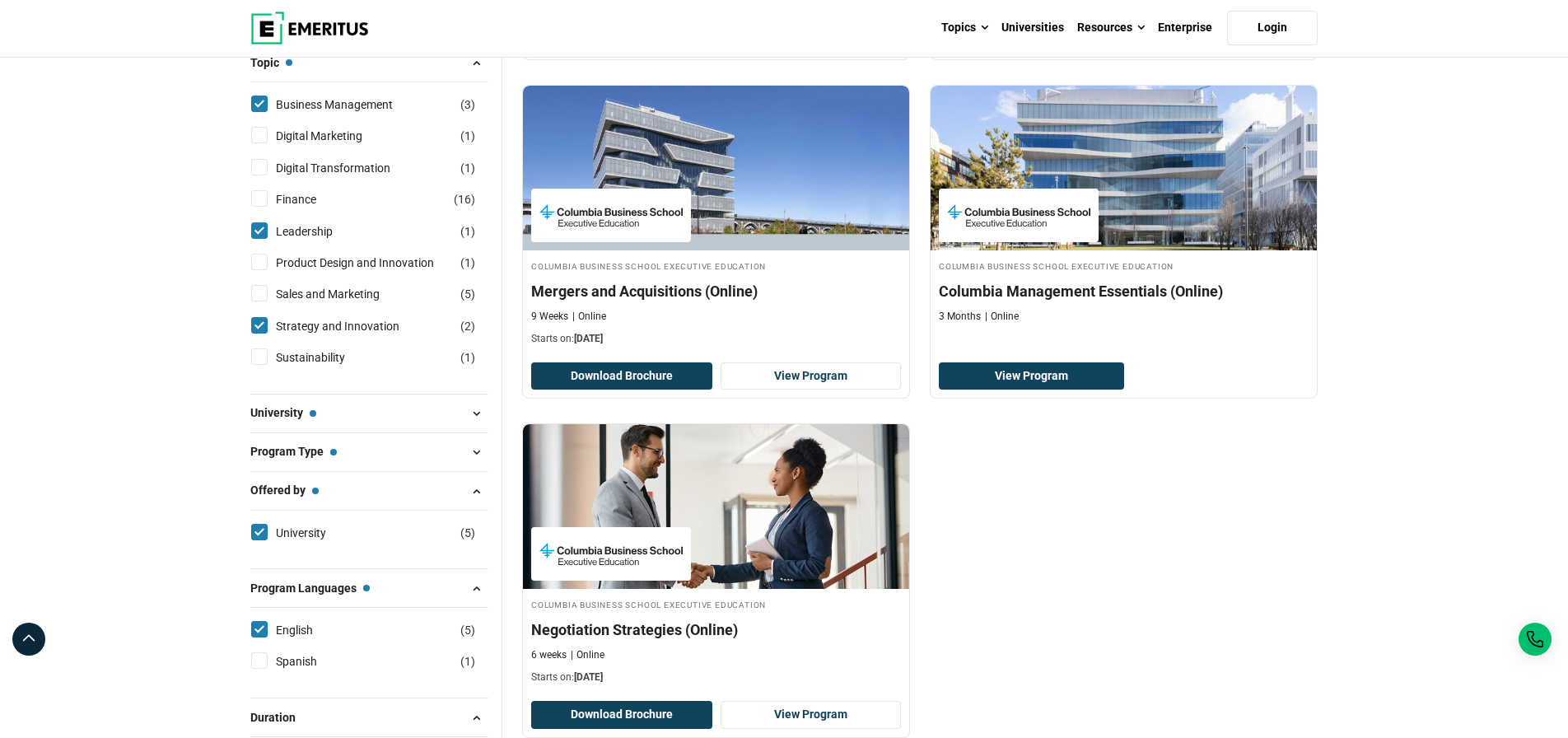
click at [261, 301] on input "Sales and Marketing ( 5 )" at bounding box center [259, 293] width 16 height 16
checkbox input "true"
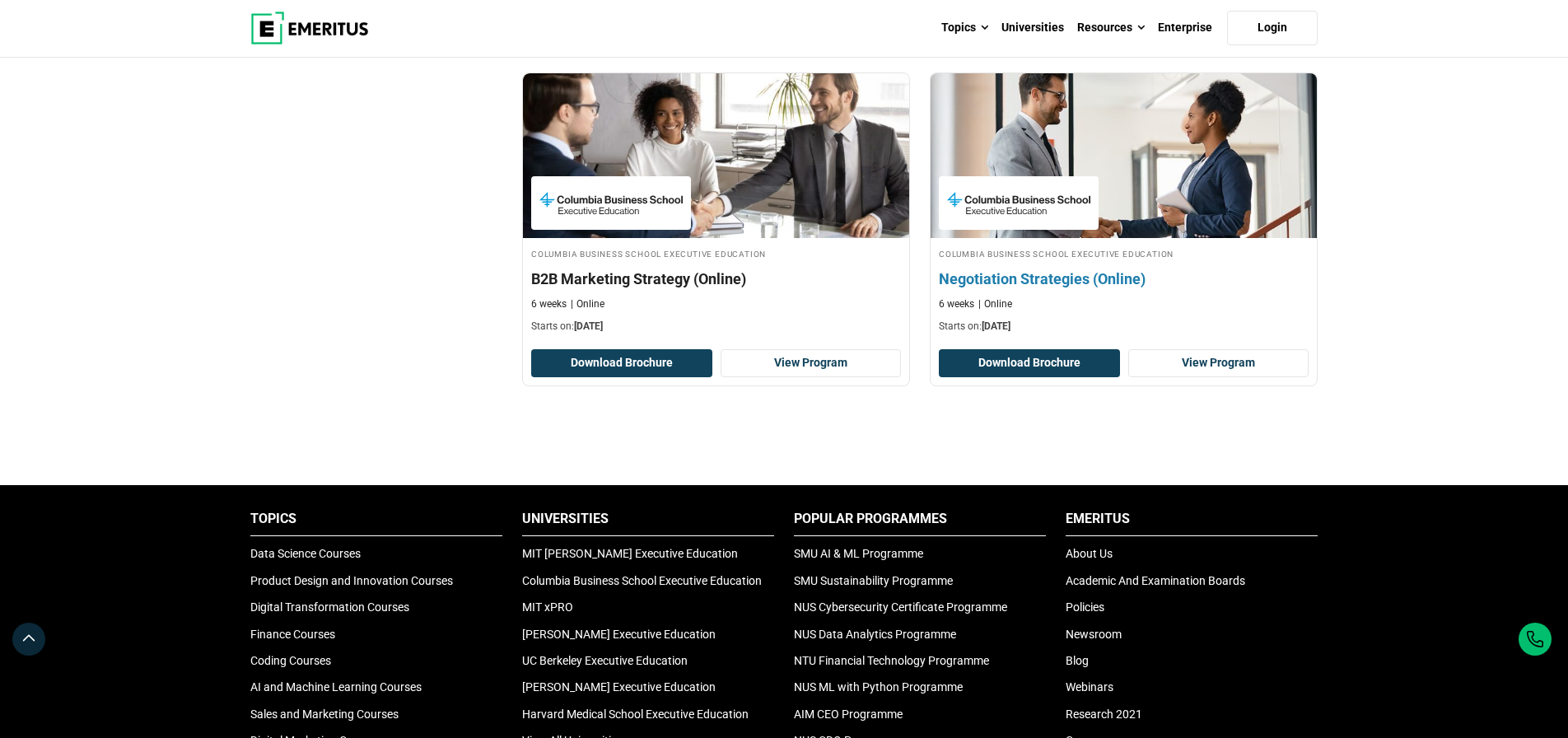
scroll to position [1525, 0]
click at [1034, 289] on h4 "Negotiation Strategies (Online)" at bounding box center [1123, 279] width 370 height 21
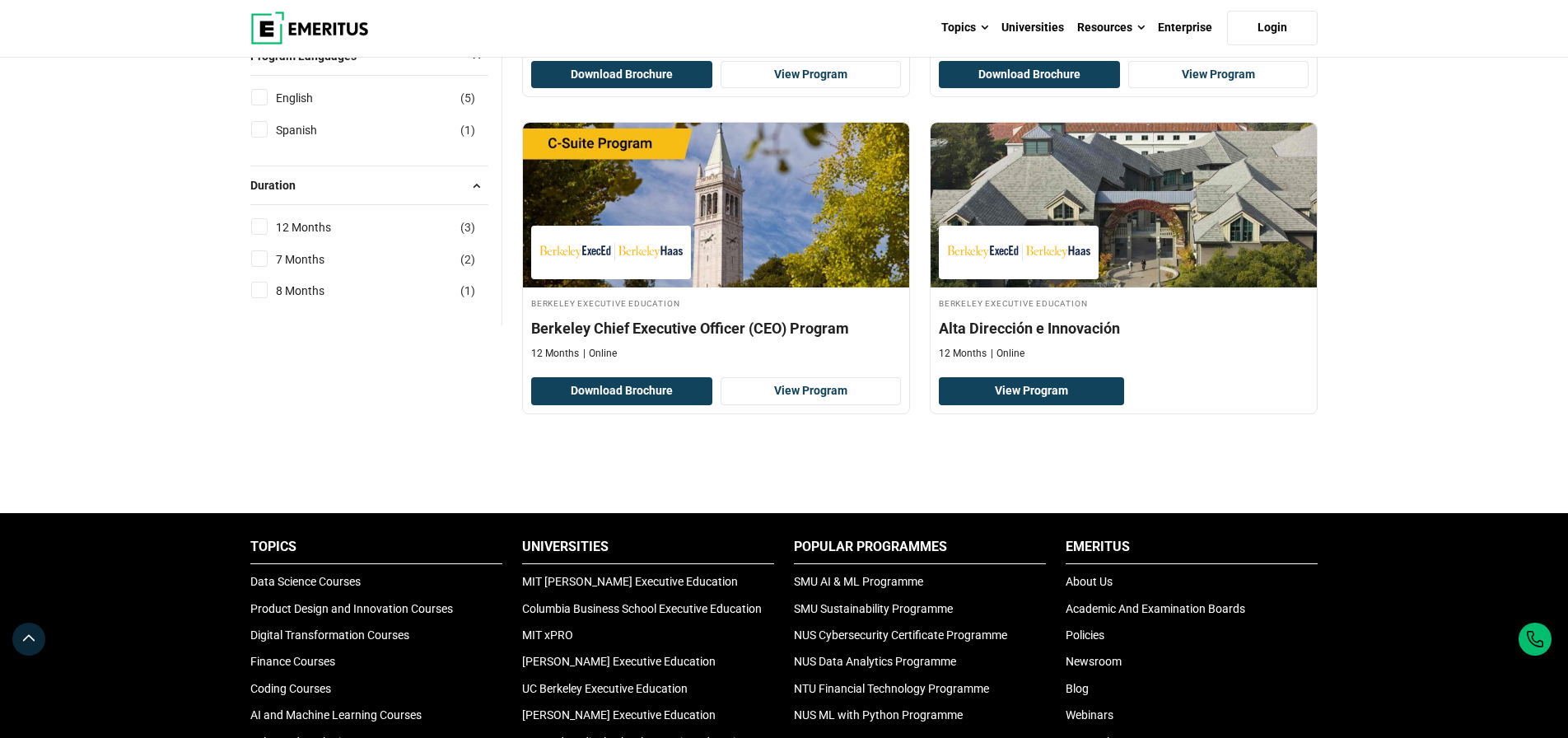
scroll to position [801, 0]
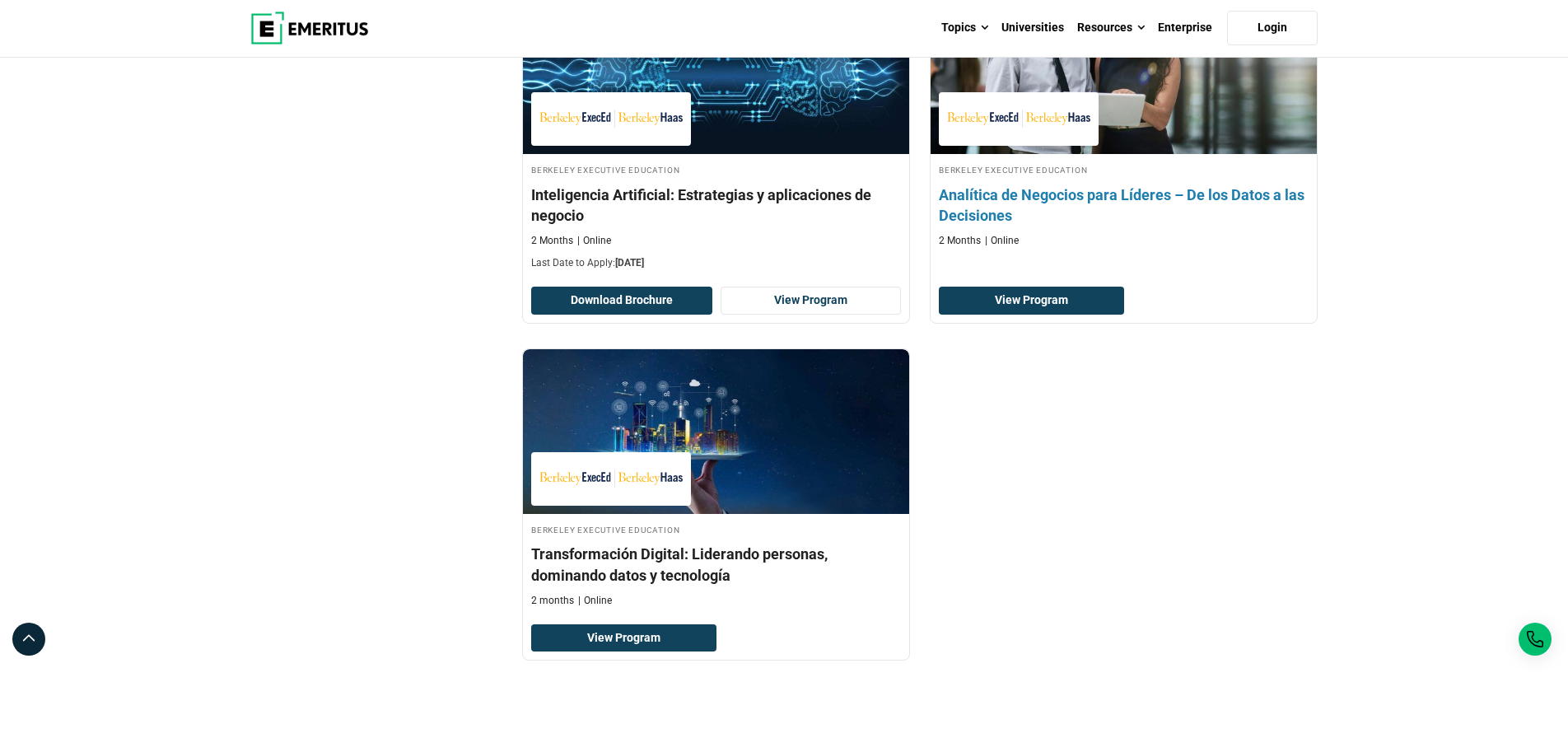
scroll to position [1334, 0]
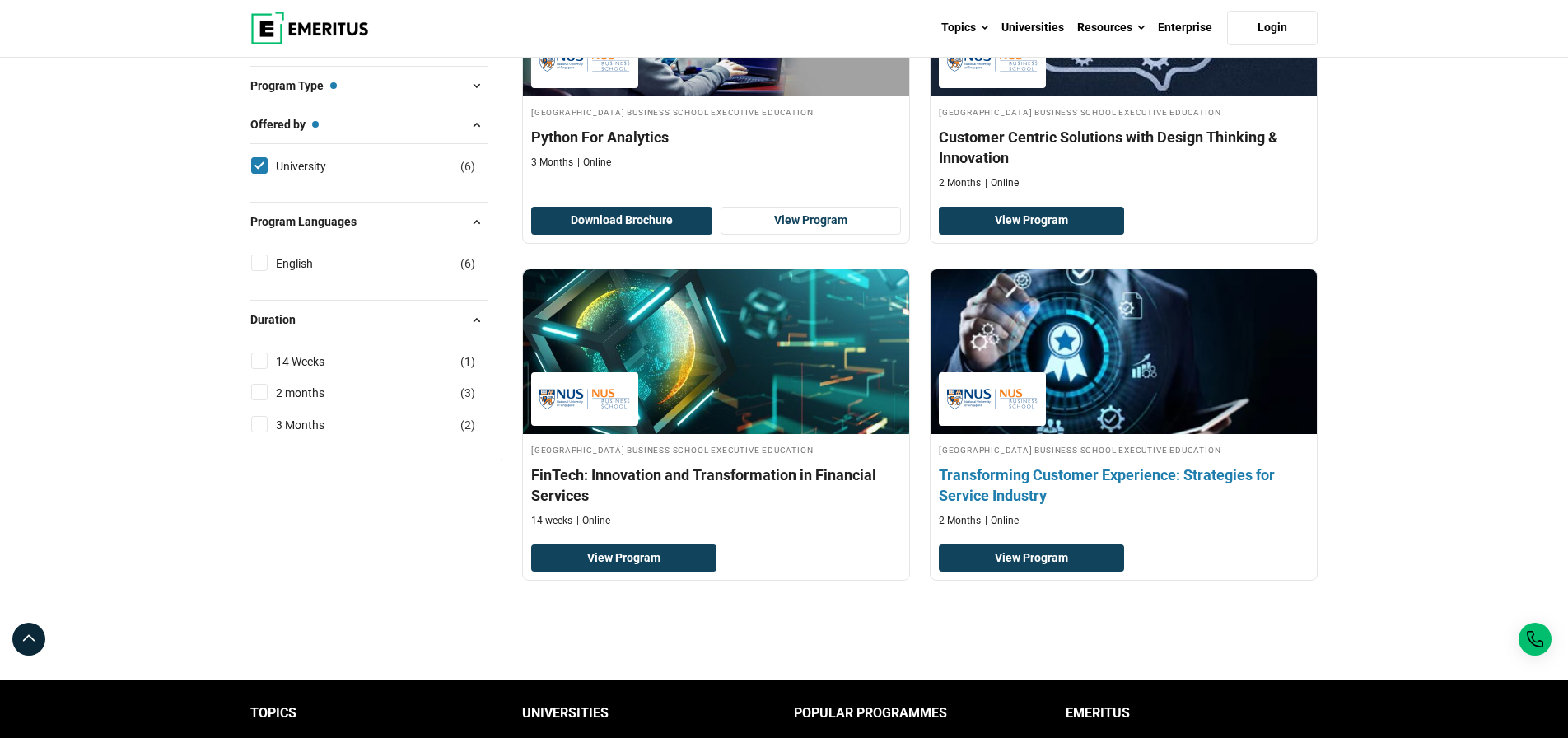
scroll to position [688, 0]
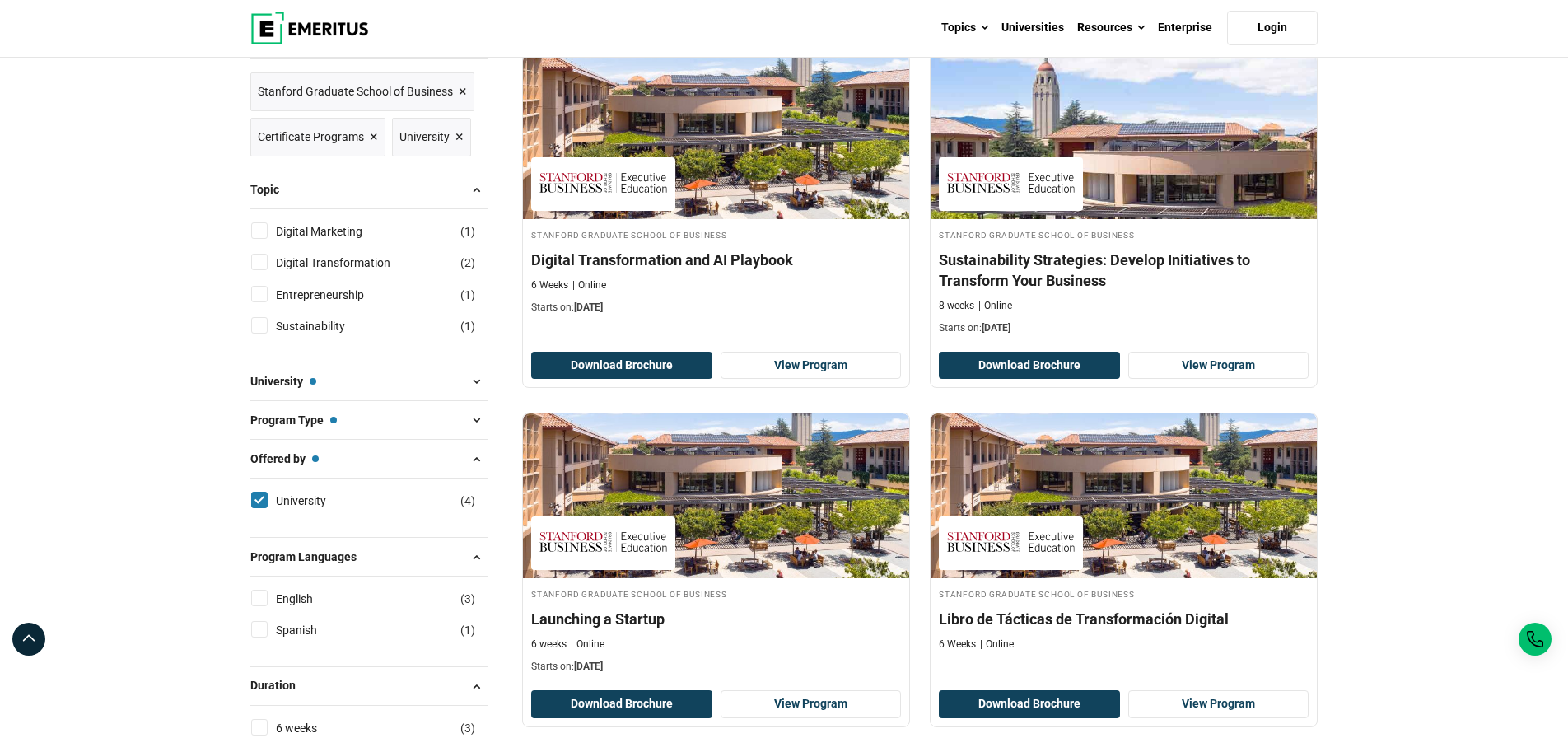
scroll to position [191, 0]
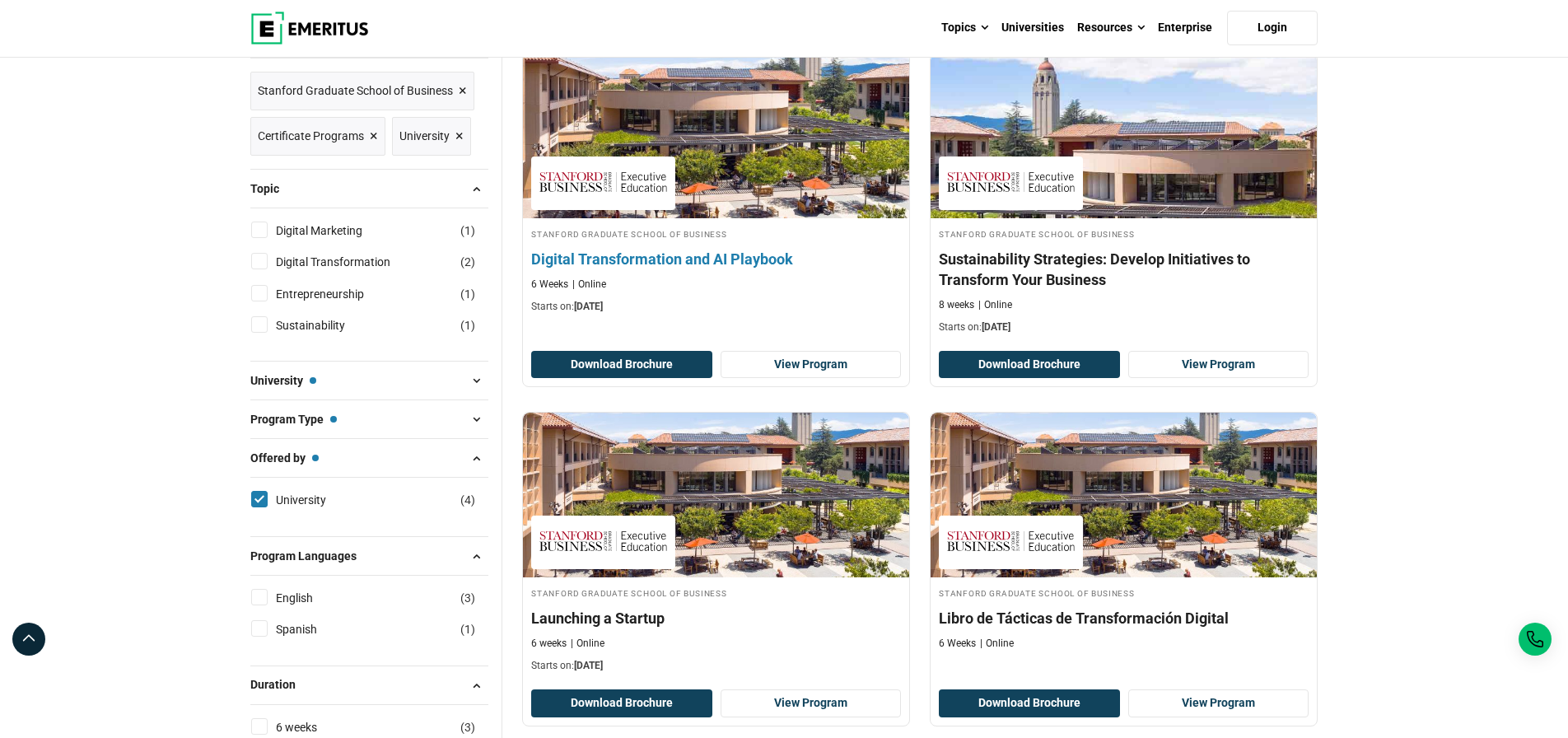
click at [772, 269] on h4 "Digital Transformation and AI Playbook" at bounding box center [715, 259] width 370 height 21
